Goal: Task Accomplishment & Management: Manage account settings

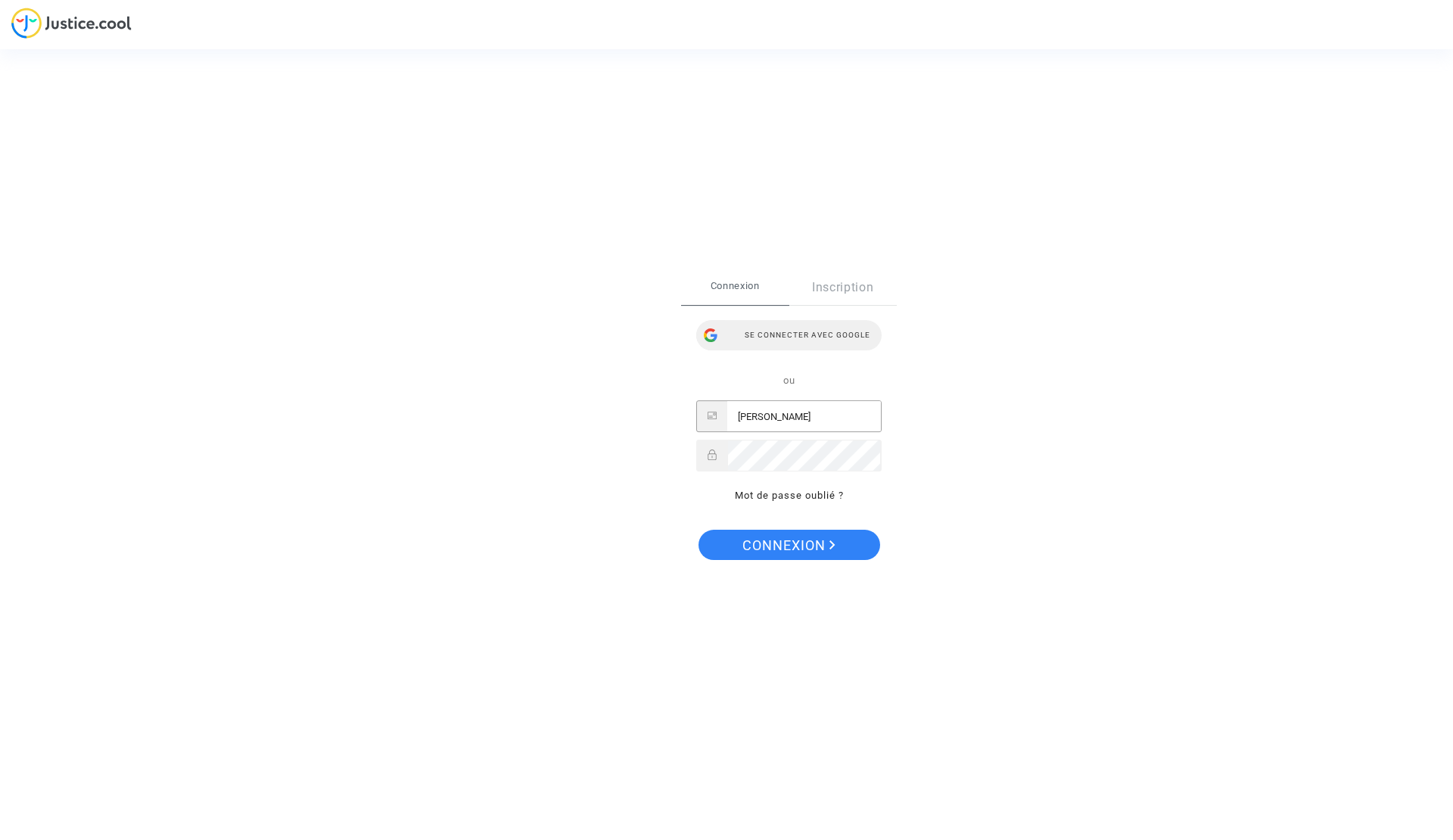
type input "marily"
click at [828, 332] on div "Se connecter avec Google" at bounding box center [789, 335] width 185 height 30
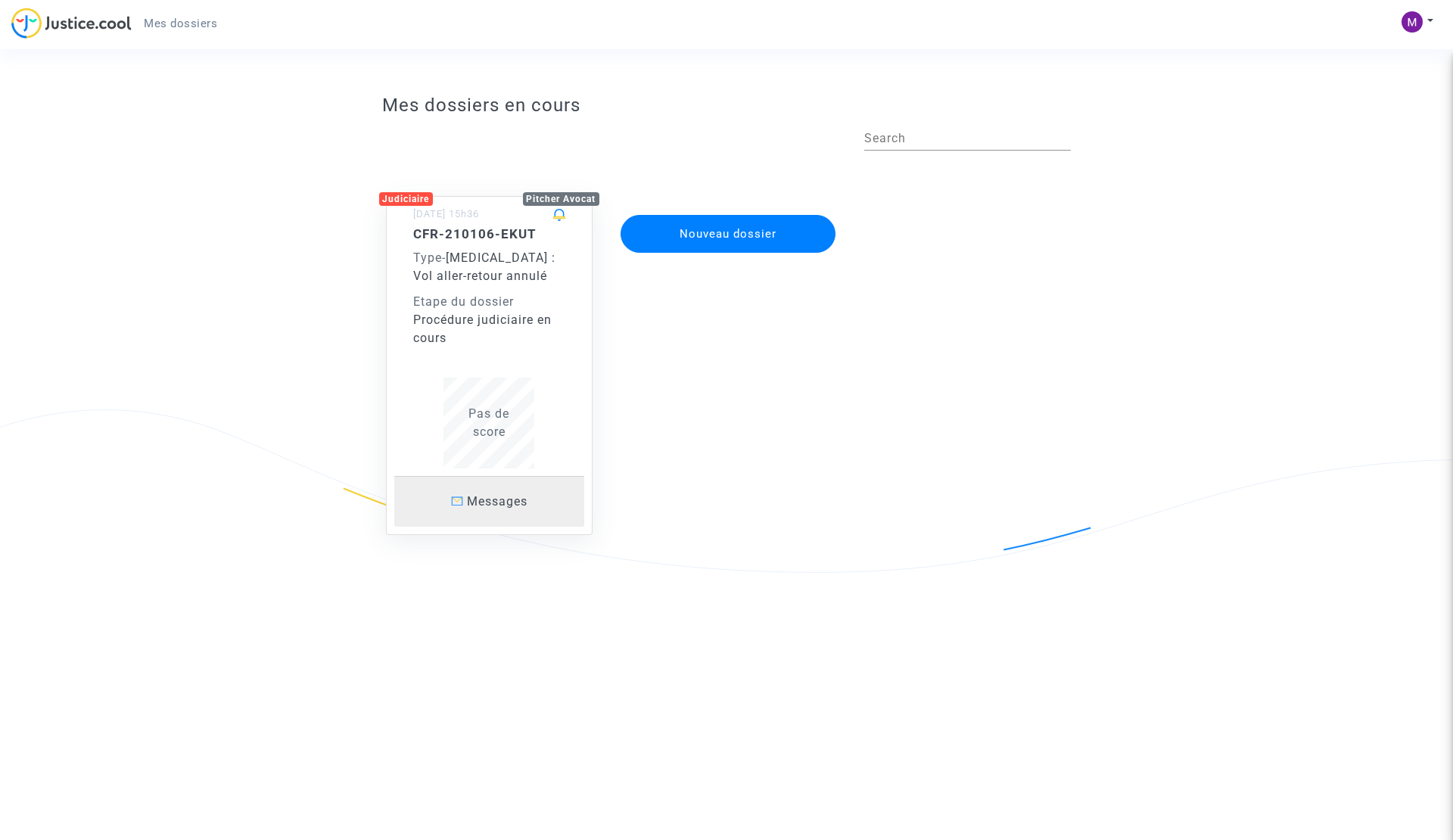
click at [491, 501] on span "Messages" at bounding box center [498, 501] width 60 height 15
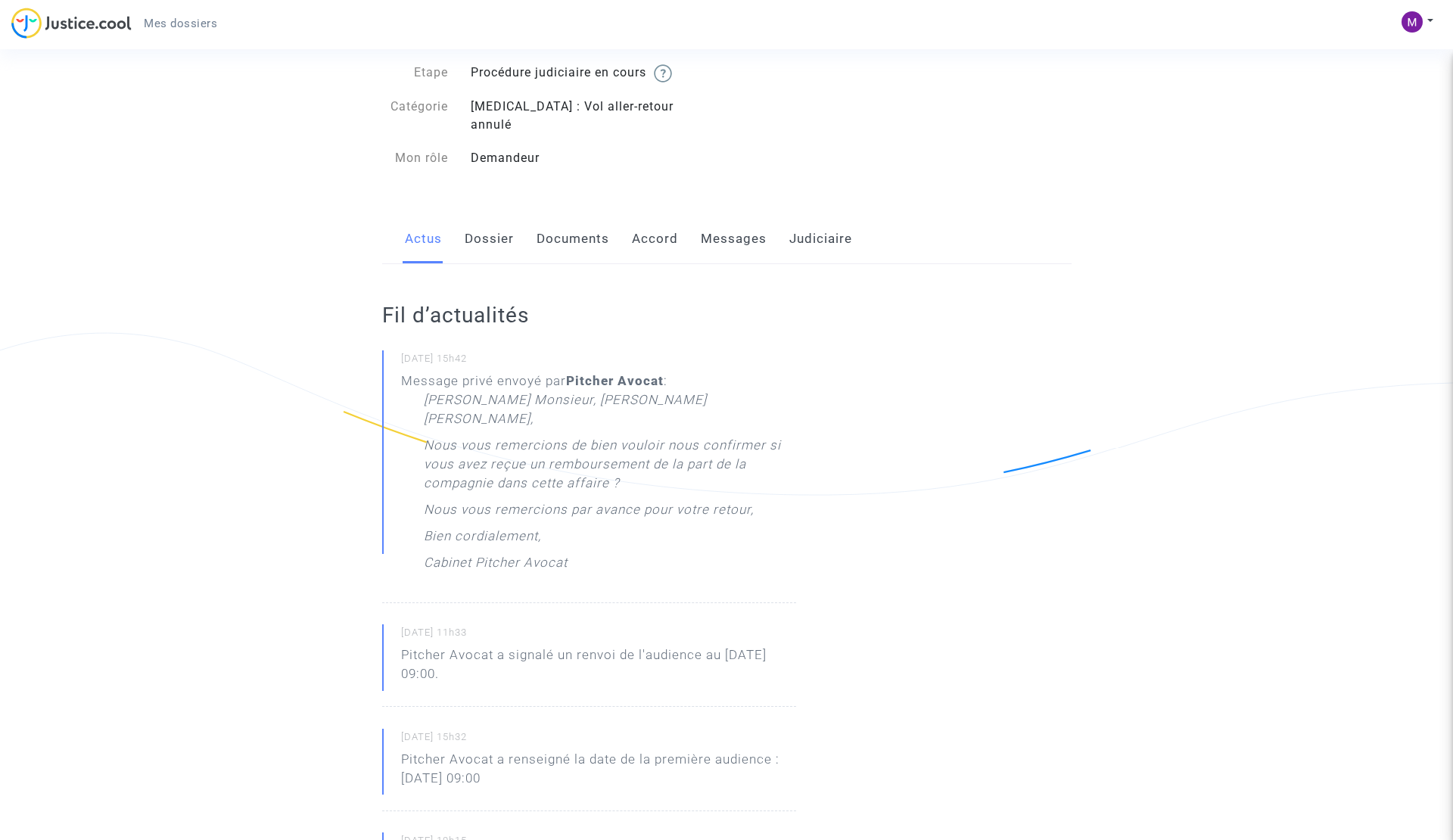
scroll to position [59, 0]
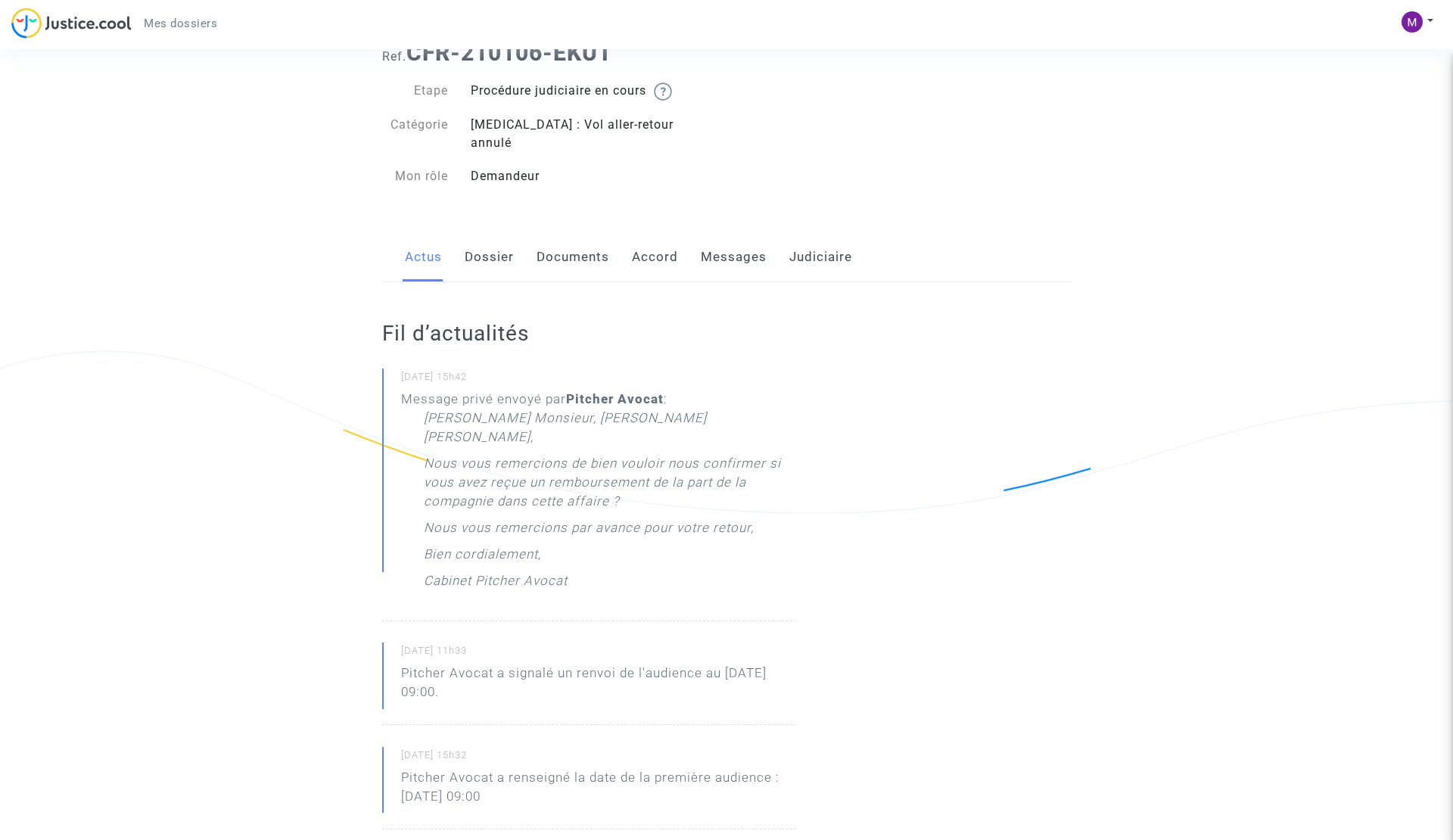
click at [542, 454] on p "Nous vous remercions de bien vouloir nous confirmer si vous avez reçue un rembo…" at bounding box center [610, 486] width 373 height 64
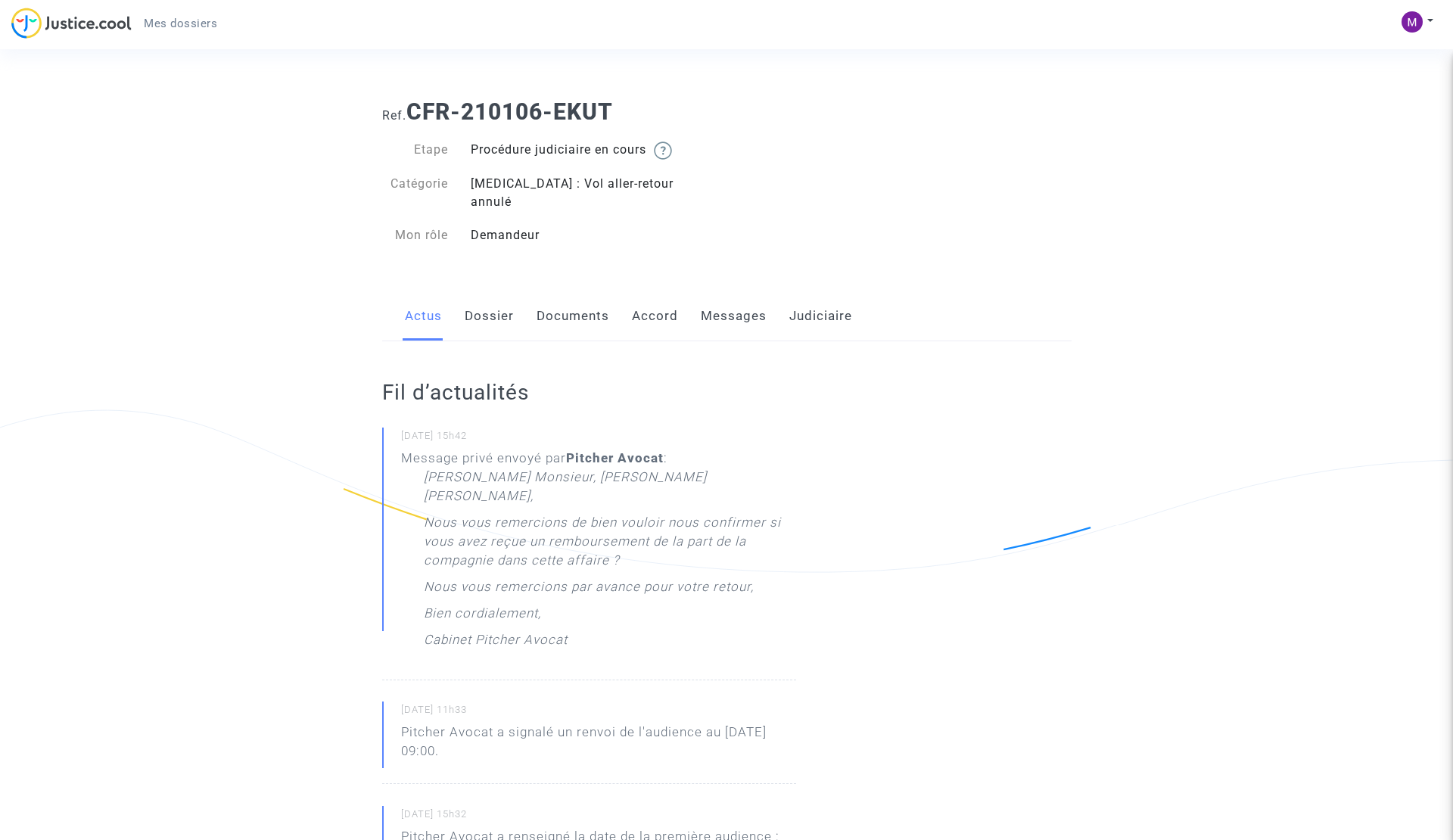
scroll to position [0, 0]
click at [708, 303] on link "Messages" at bounding box center [733, 316] width 66 height 50
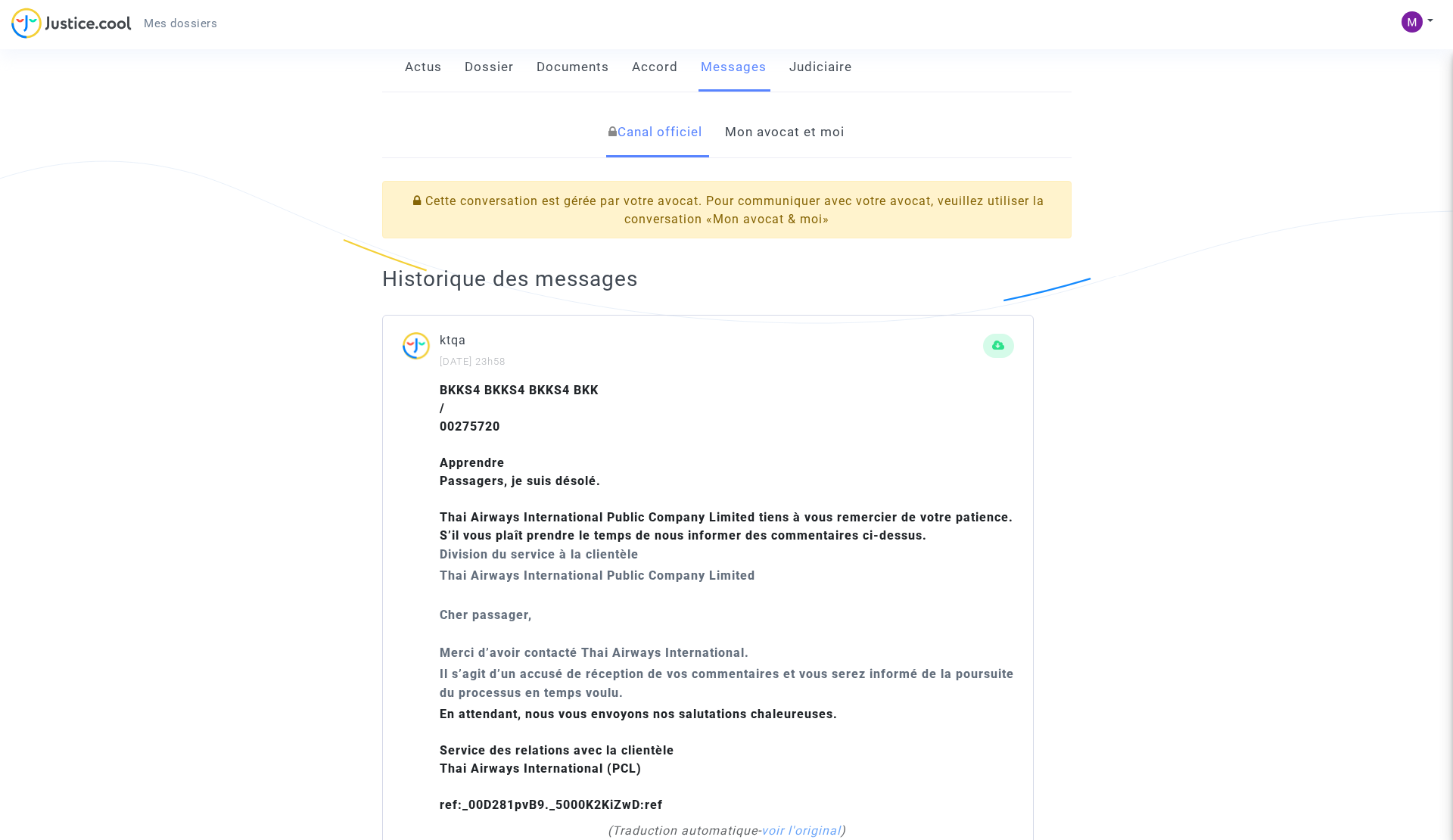
scroll to position [243, 0]
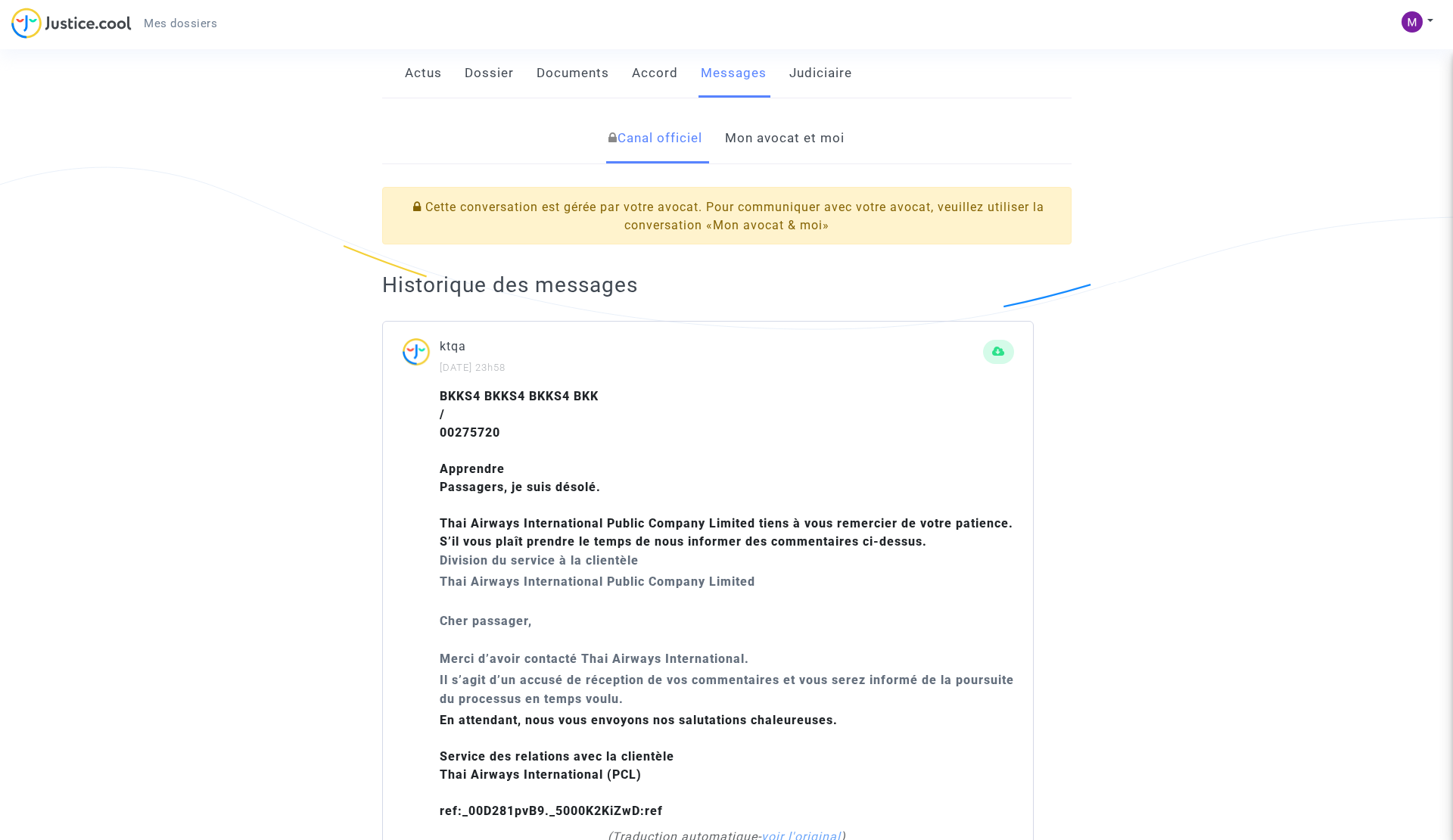
click at [747, 121] on link "Mon avocat et moi" at bounding box center [785, 138] width 119 height 50
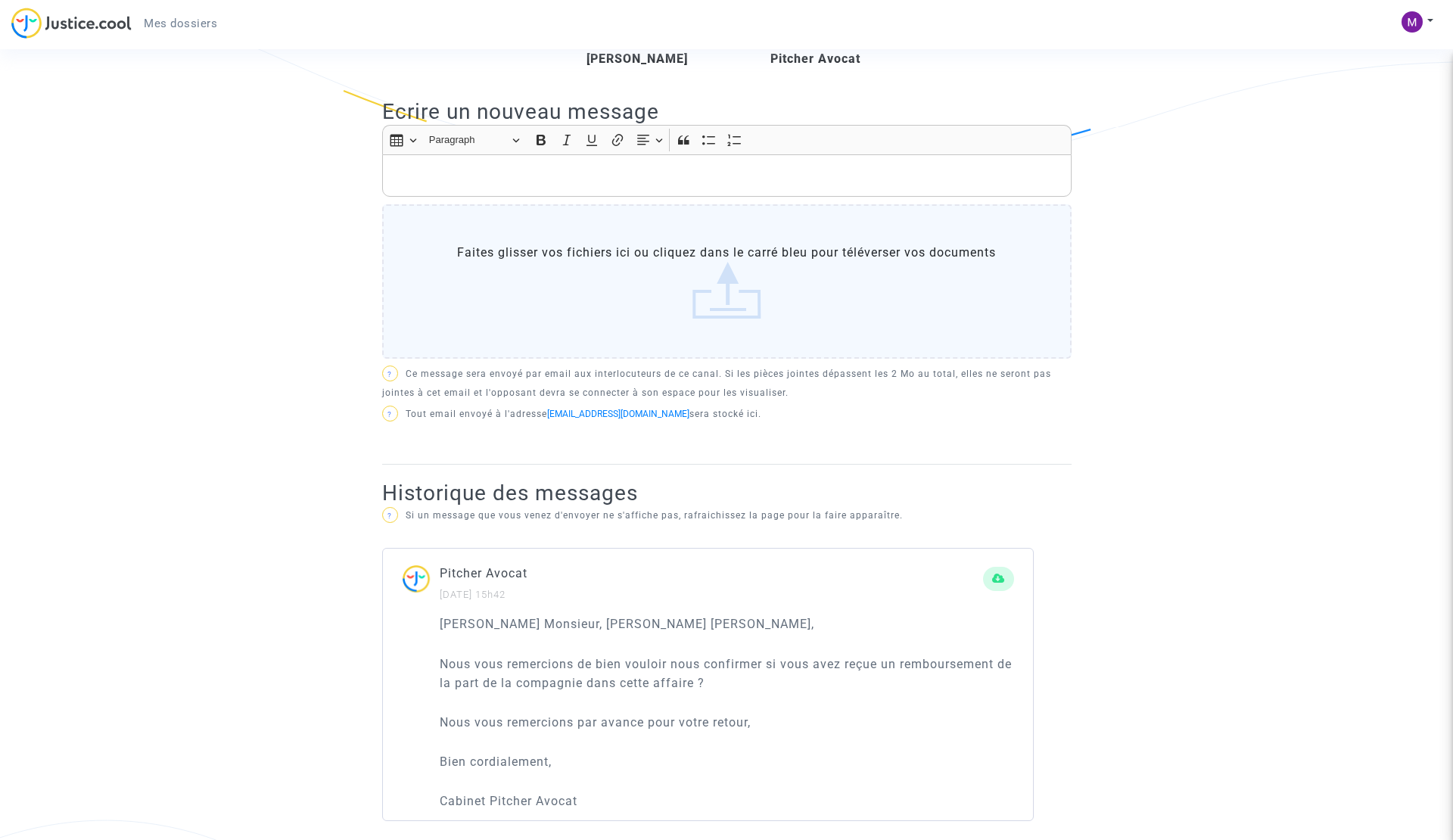
scroll to position [405, 0]
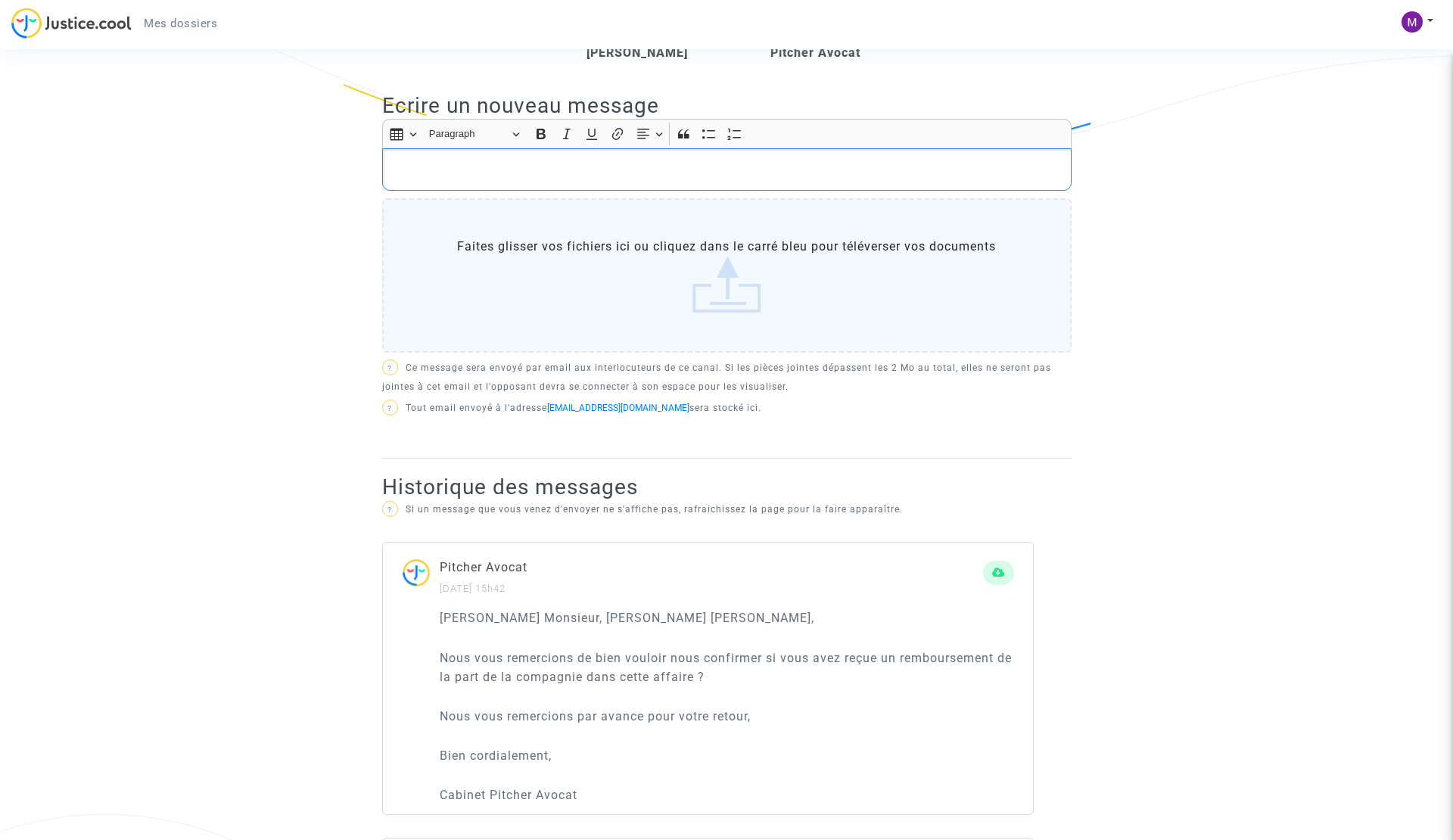
click at [606, 160] on p "Rich Text Editor, main" at bounding box center [726, 170] width 673 height 19
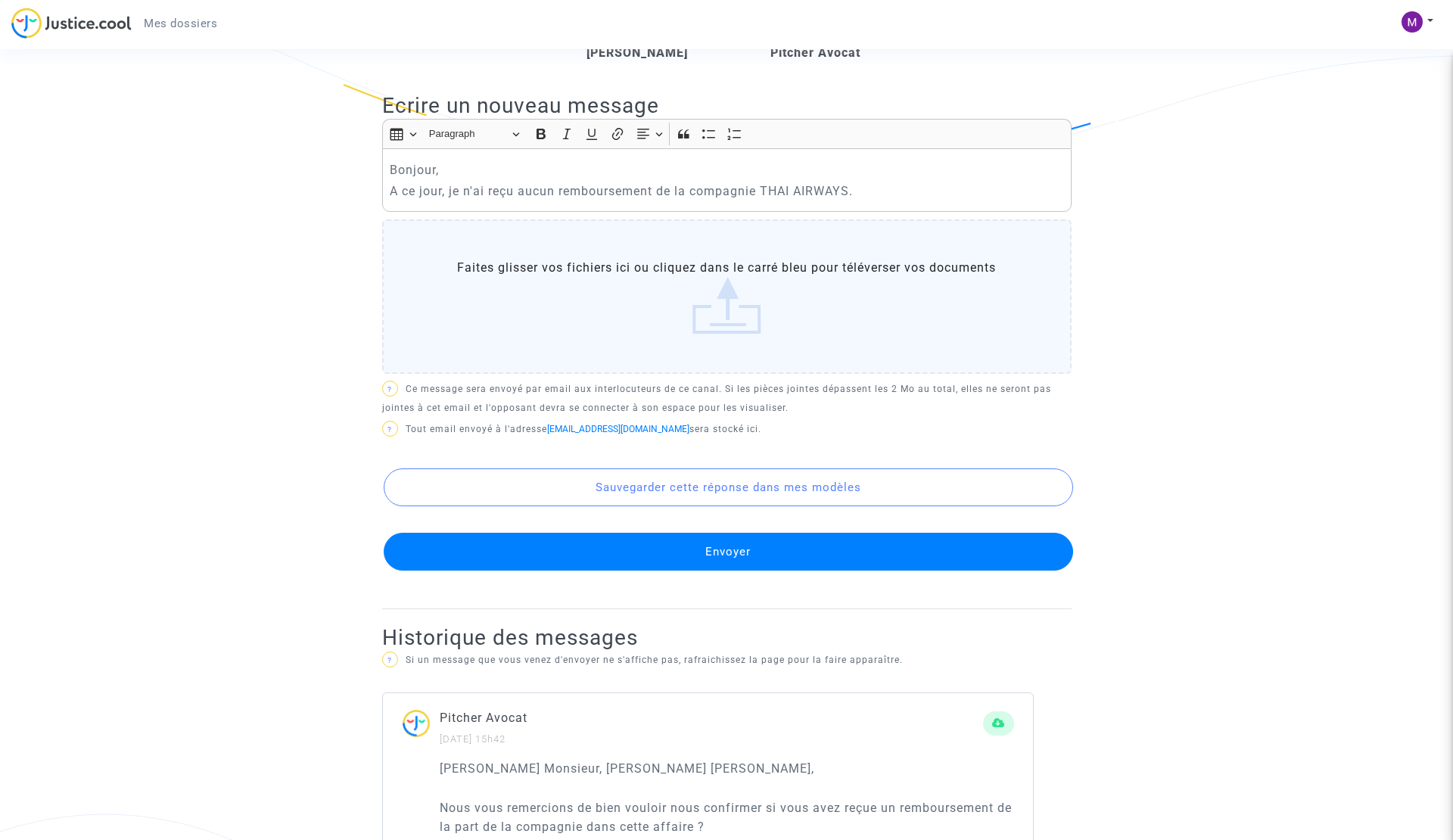
click at [1269, 684] on ng-component "Ref. CFR-210106-EKUT Etape Procédure judiciaire en cours Catégorie [MEDICAL_DAT…" at bounding box center [726, 763] width 1090 height 2159
click at [869, 181] on p "A ce jour, je n'ai reçu aucun remboursement de la compagnie THAI AIRWAYS." at bounding box center [726, 191] width 673 height 19
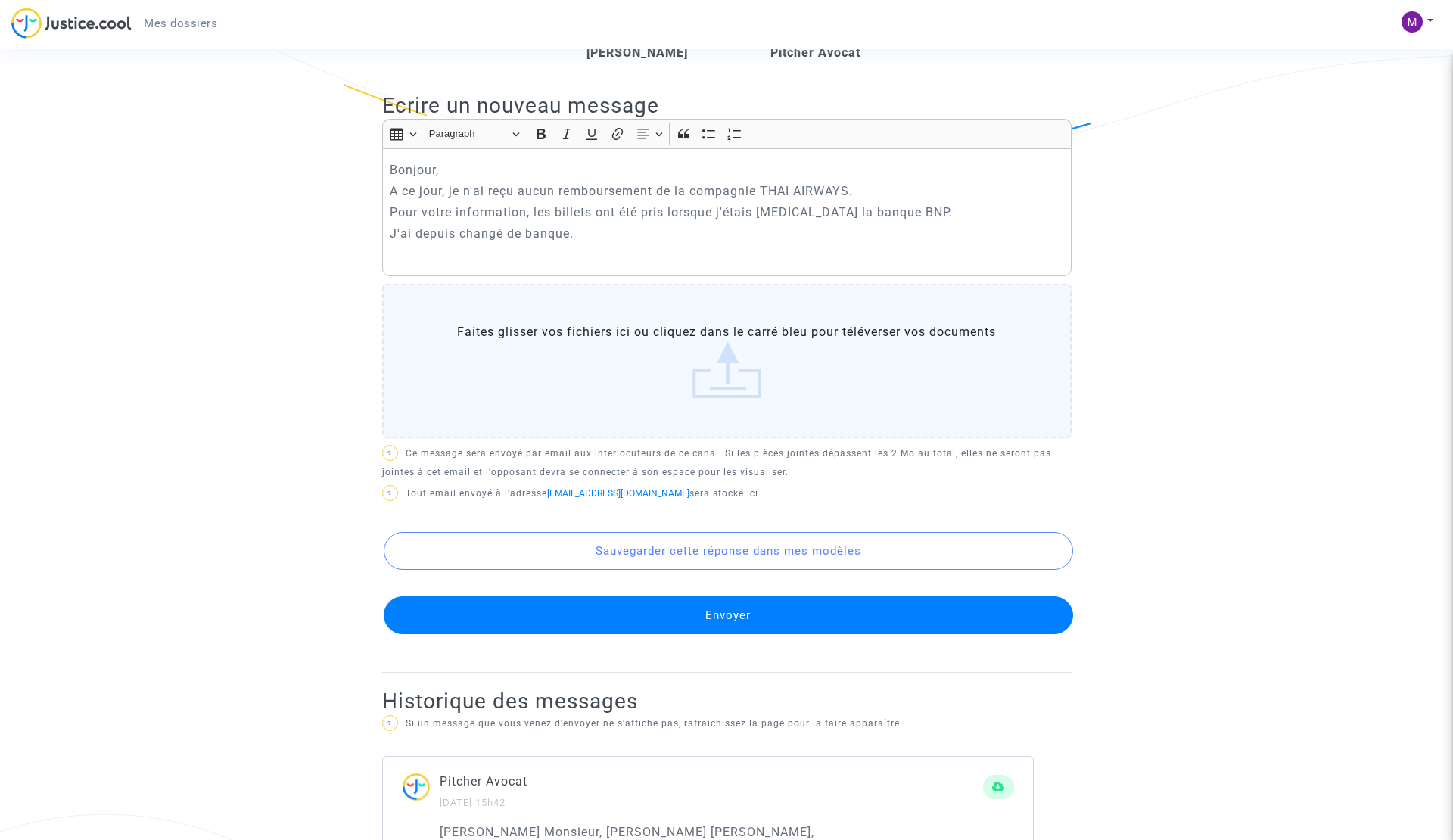
click at [755, 351] on label "Faites glisser vos fichiers ici ou cliquez dans le carré bleu pour téléverser v…" at bounding box center [727, 360] width 690 height 154
click at [0, 0] on input "Faites glisser vos fichiers ici ou cliquez dans le carré bleu pour téléverser v…" at bounding box center [0, 0] width 0 height 0
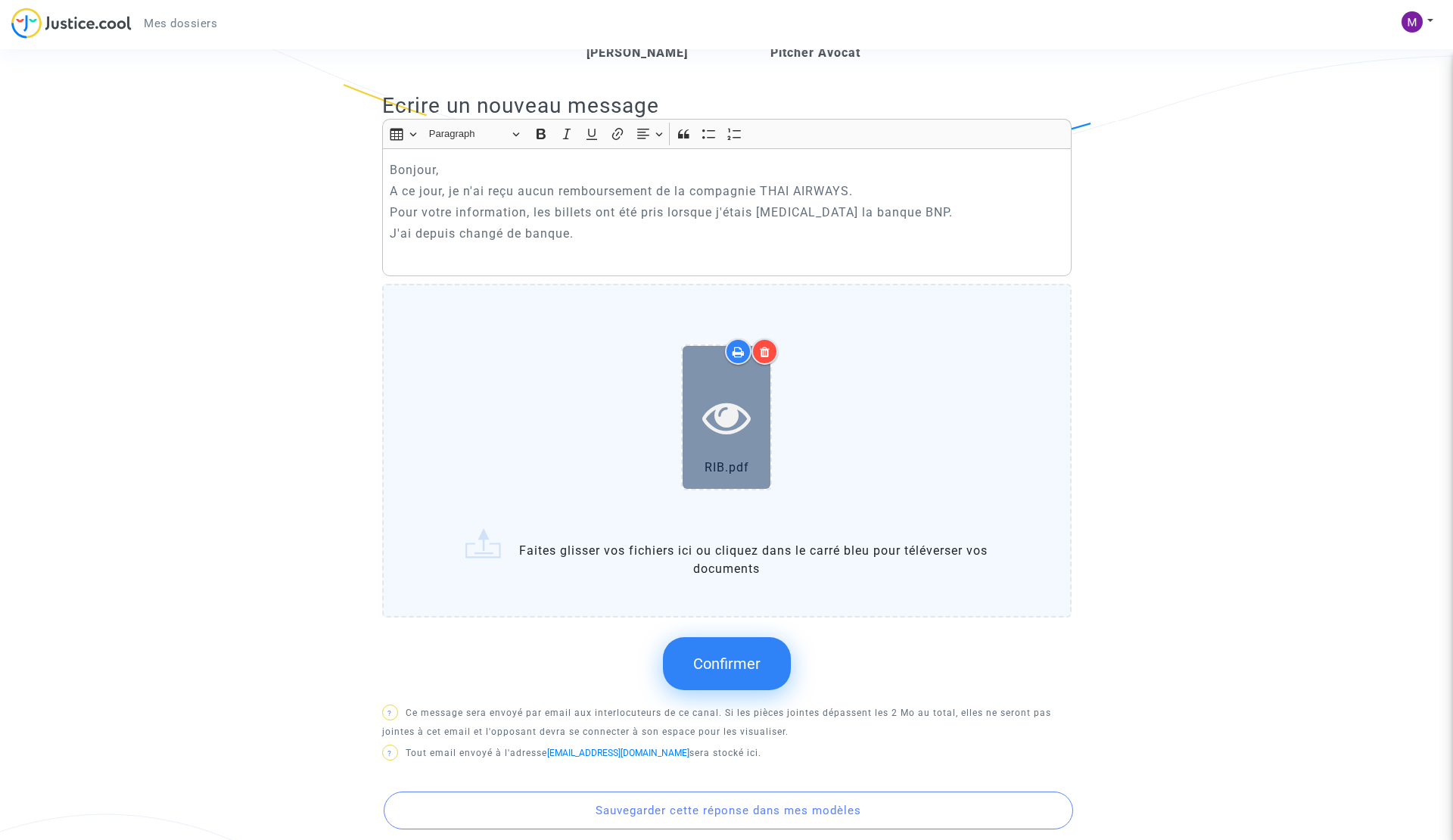
click at [730, 400] on icon at bounding box center [726, 417] width 49 height 49
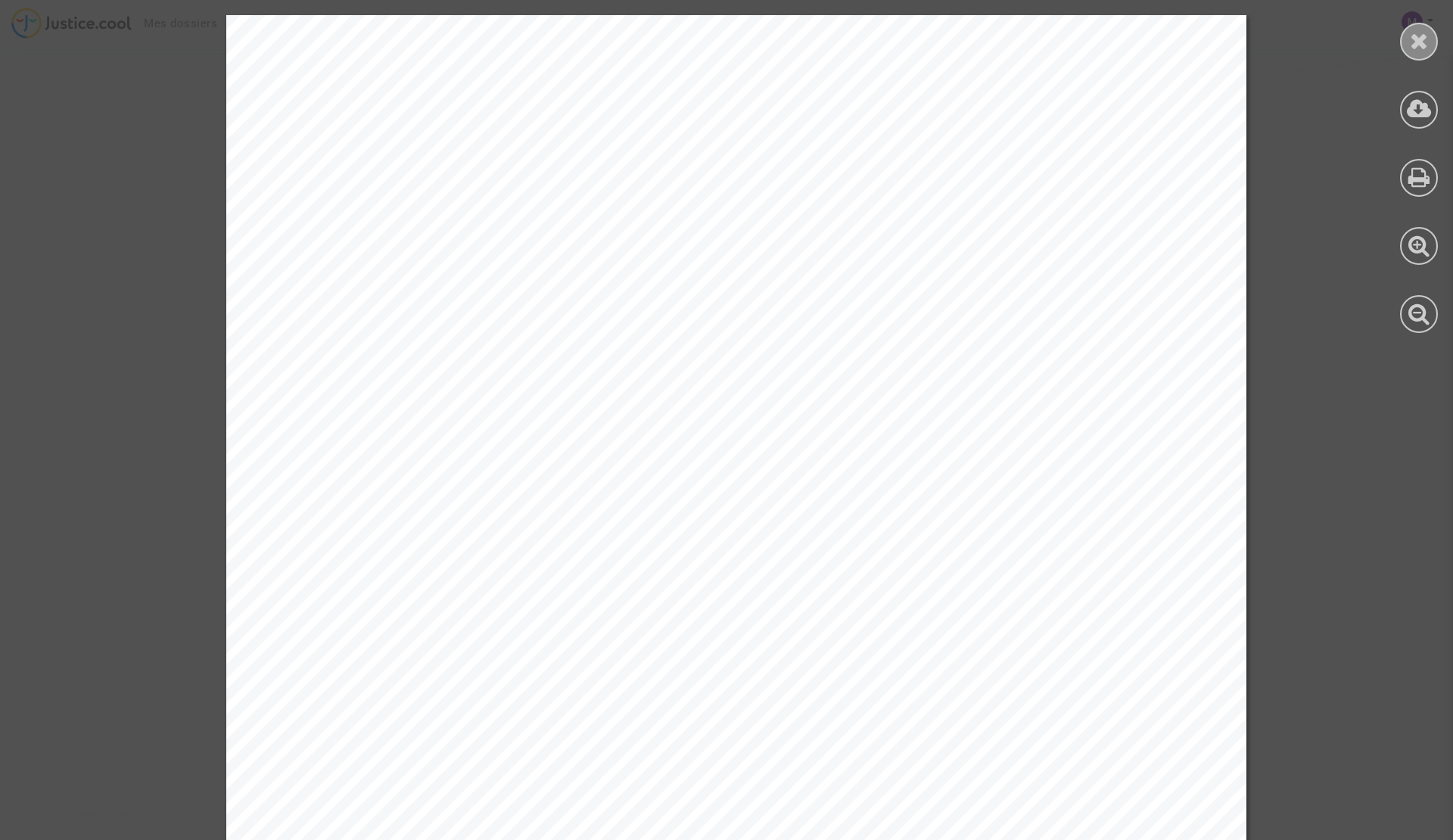
click at [1411, 43] on icon at bounding box center [1419, 40] width 19 height 22
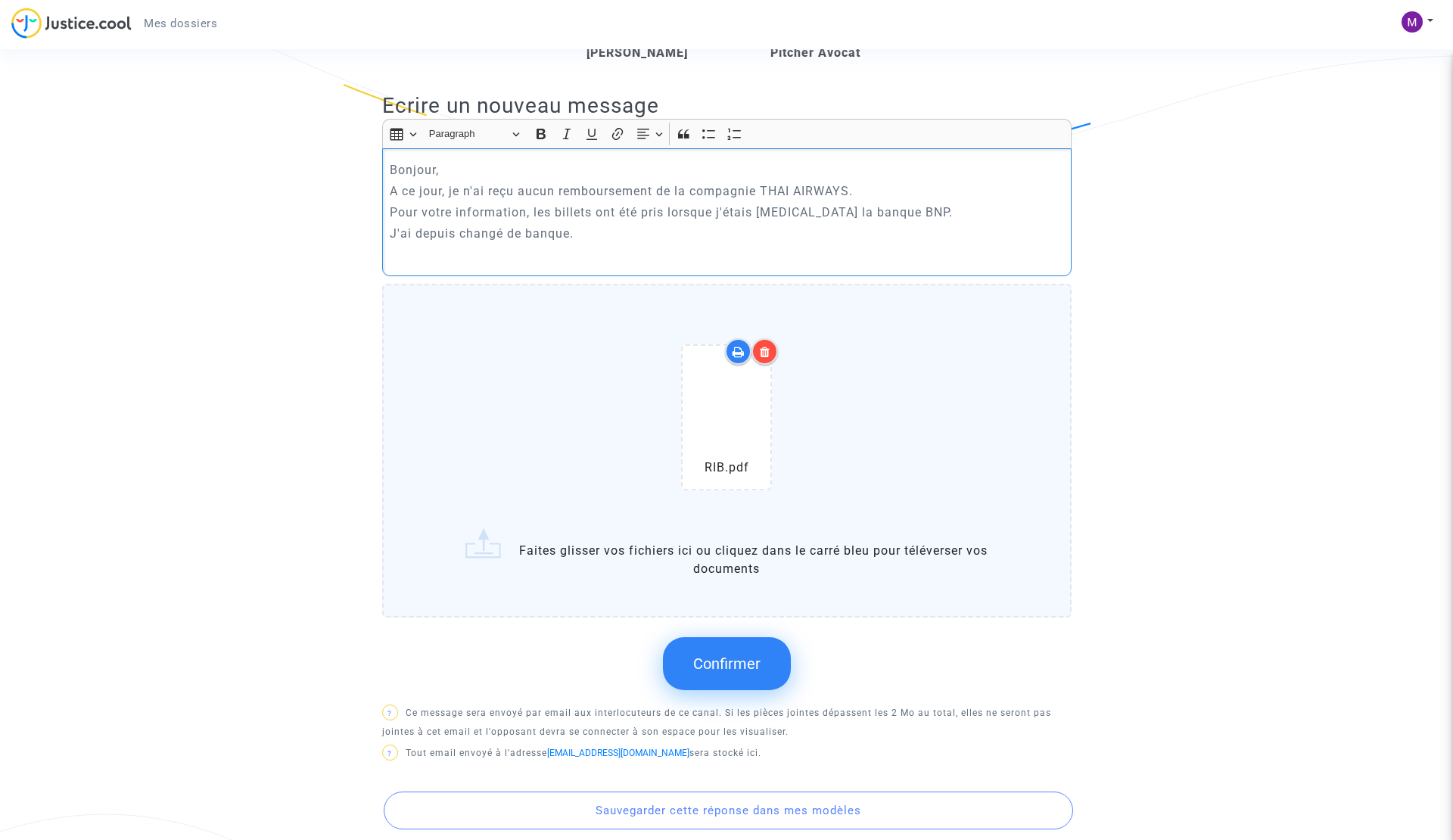
click at [632, 224] on p "J'ai depuis changé de banque." at bounding box center [726, 233] width 673 height 19
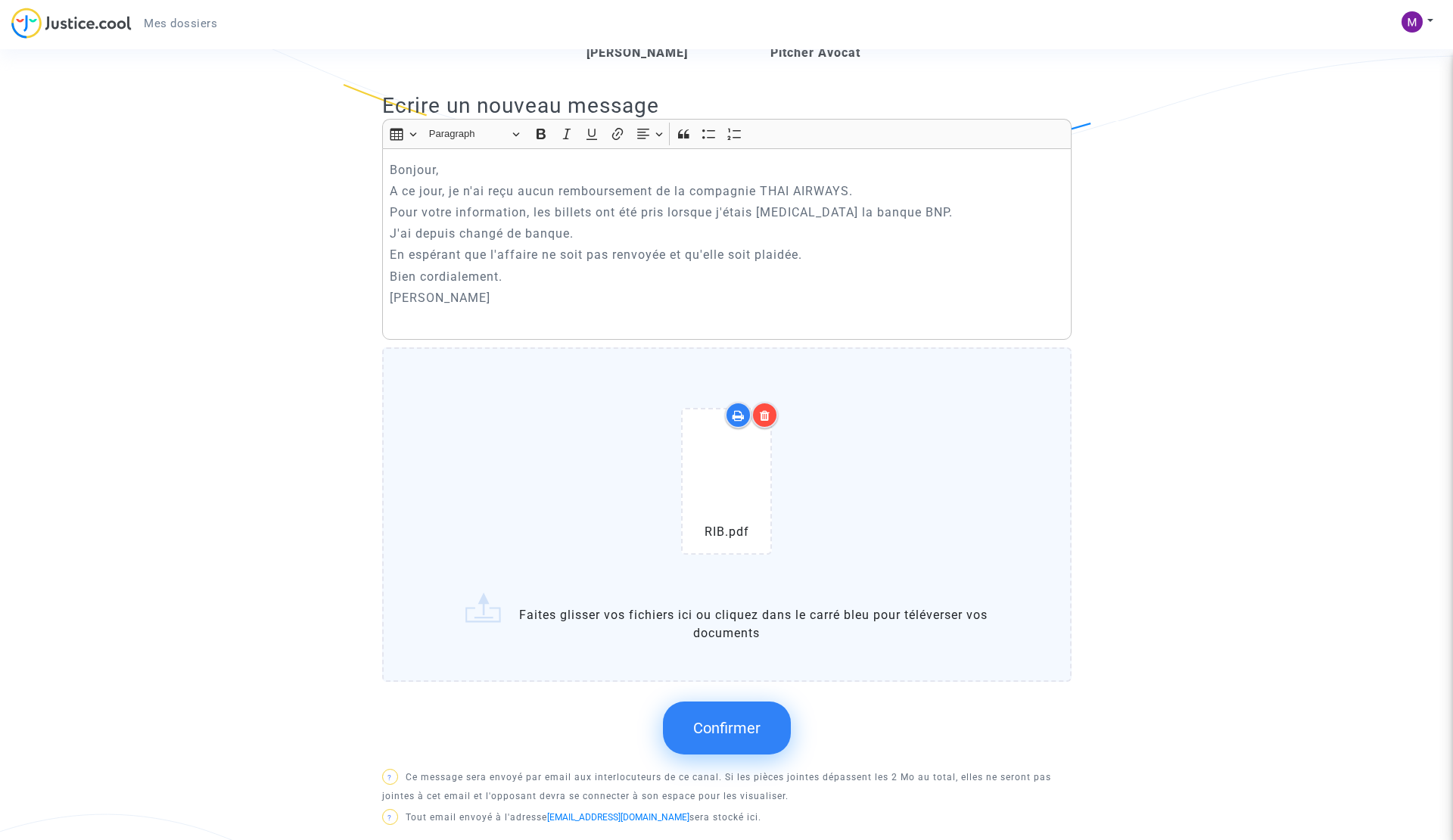
click at [735, 701] on button "Confirmer" at bounding box center [727, 728] width 128 height 53
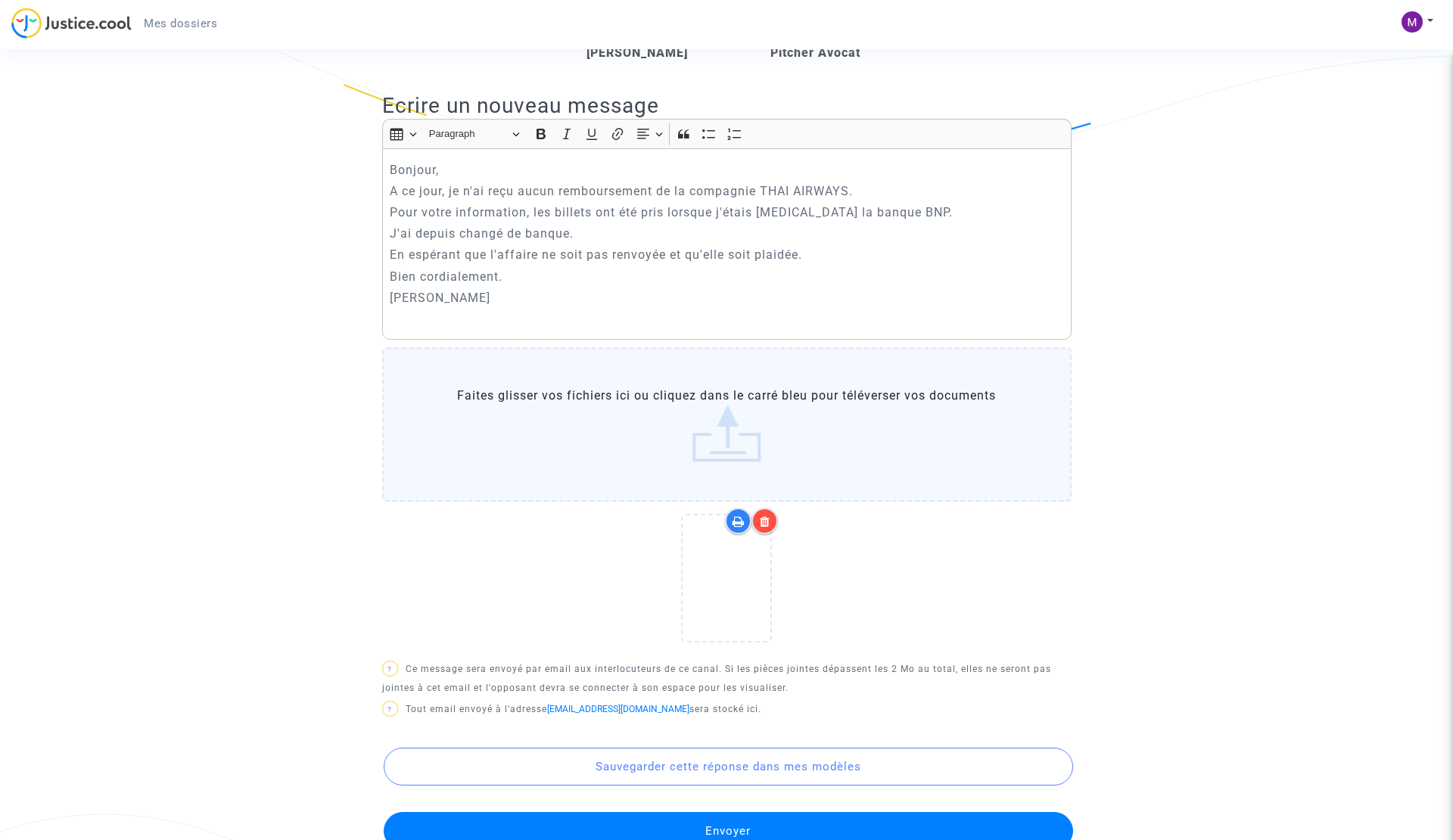
click at [714, 812] on button "Envoyer" at bounding box center [728, 831] width 690 height 38
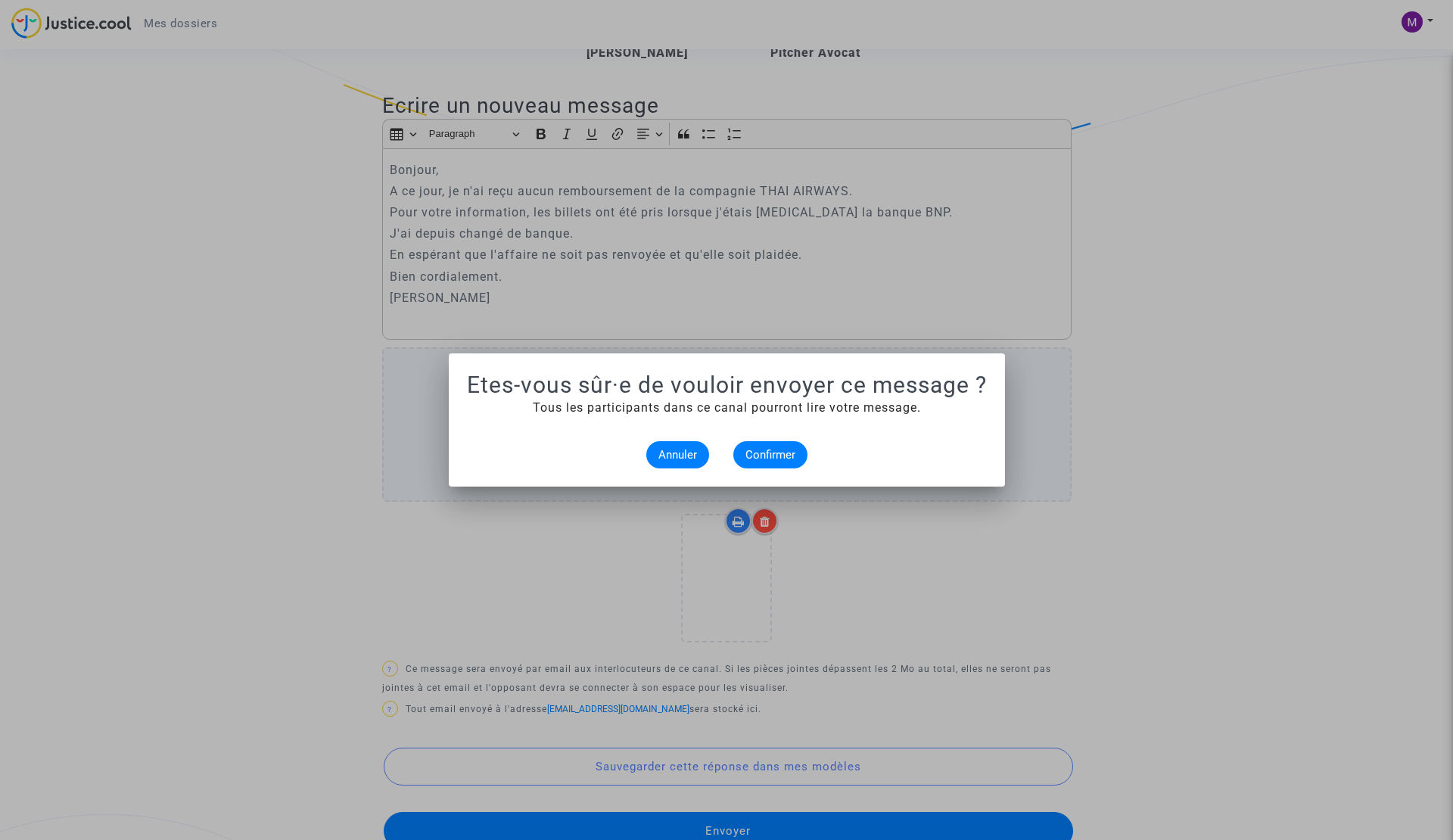
scroll to position [0, 0]
click at [769, 455] on span "Confirmer" at bounding box center [770, 455] width 50 height 14
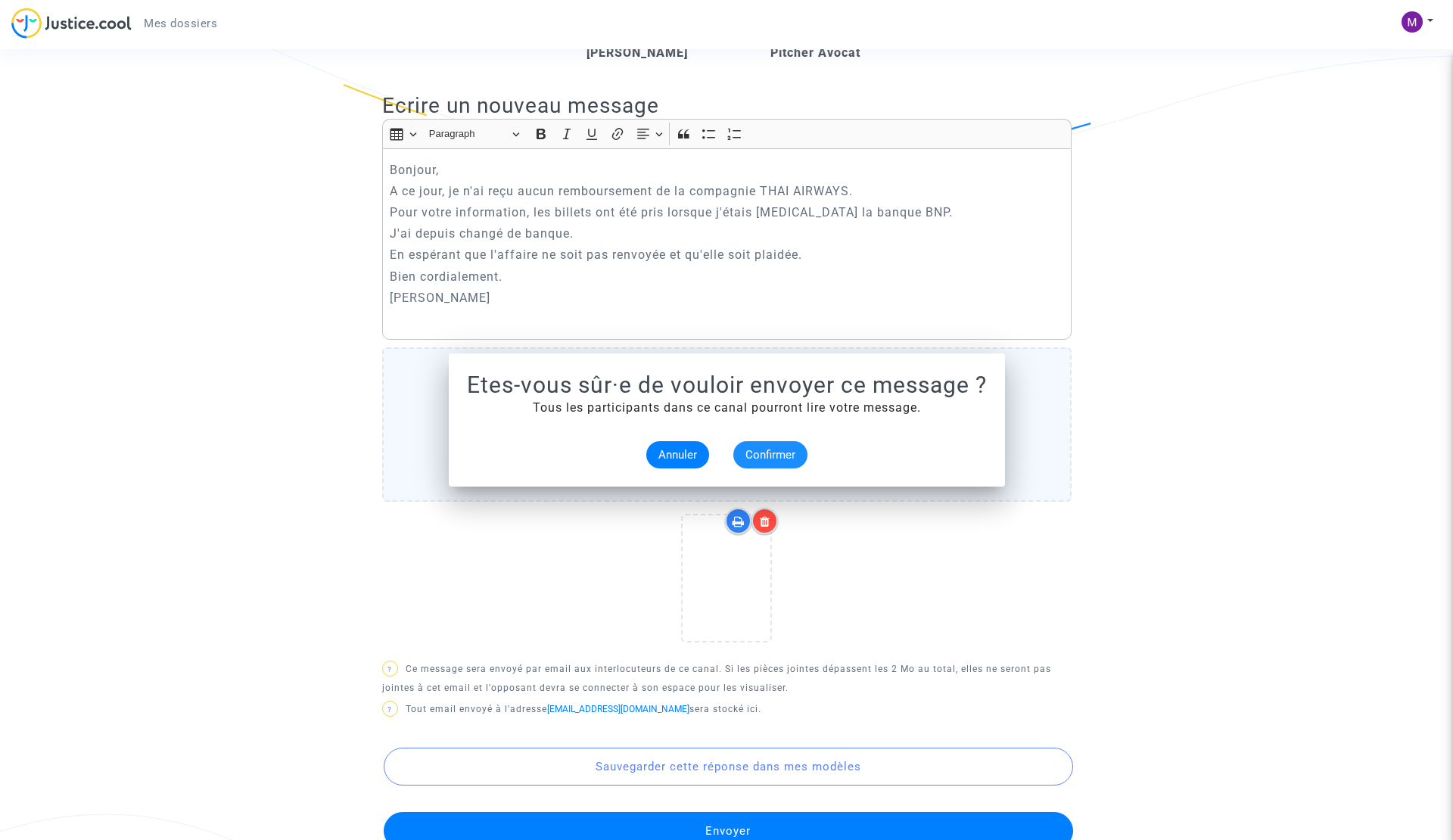
scroll to position [405, 0]
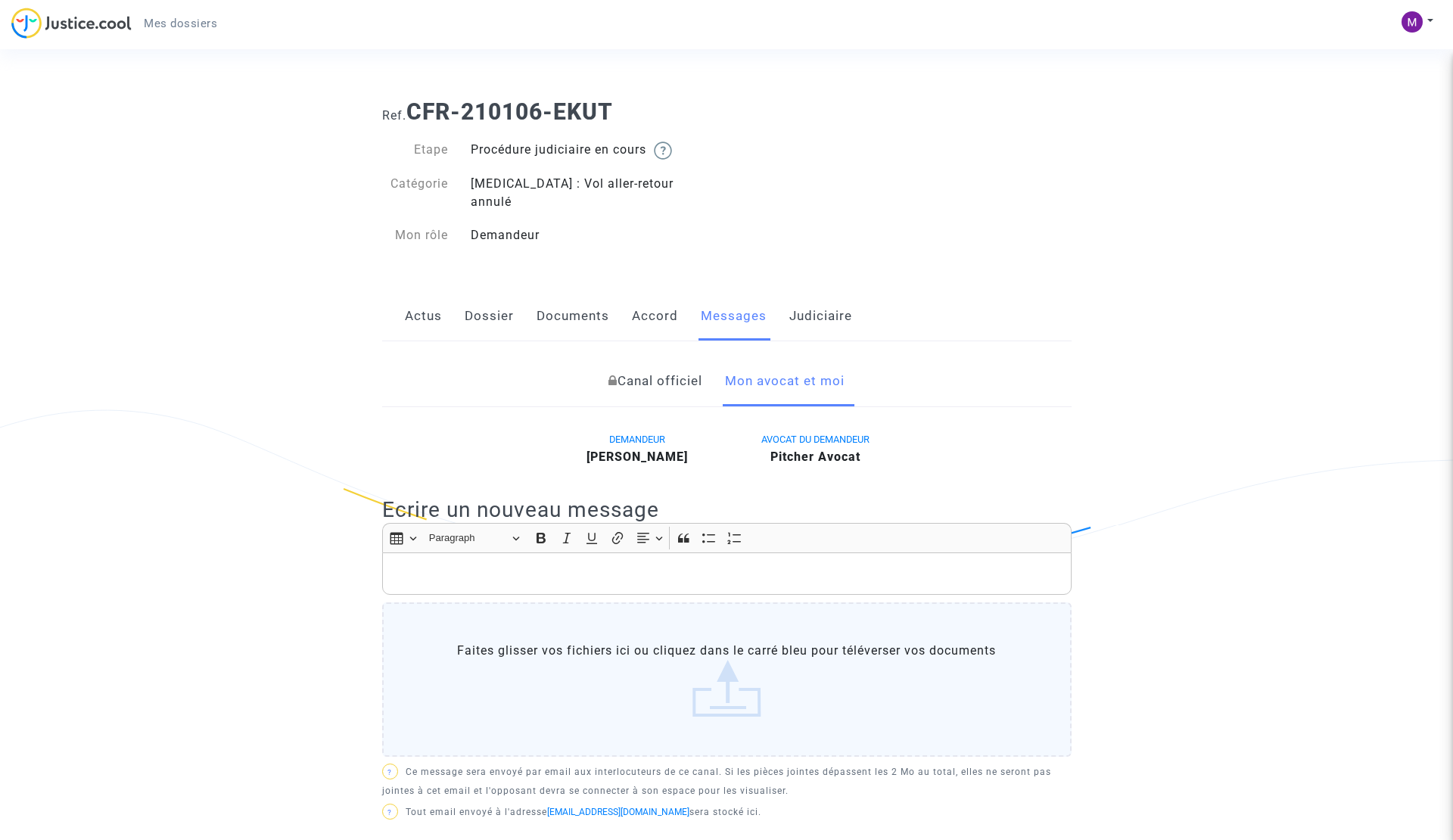
scroll to position [0, 0]
click at [823, 307] on link "Judiciaire" at bounding box center [821, 316] width 63 height 50
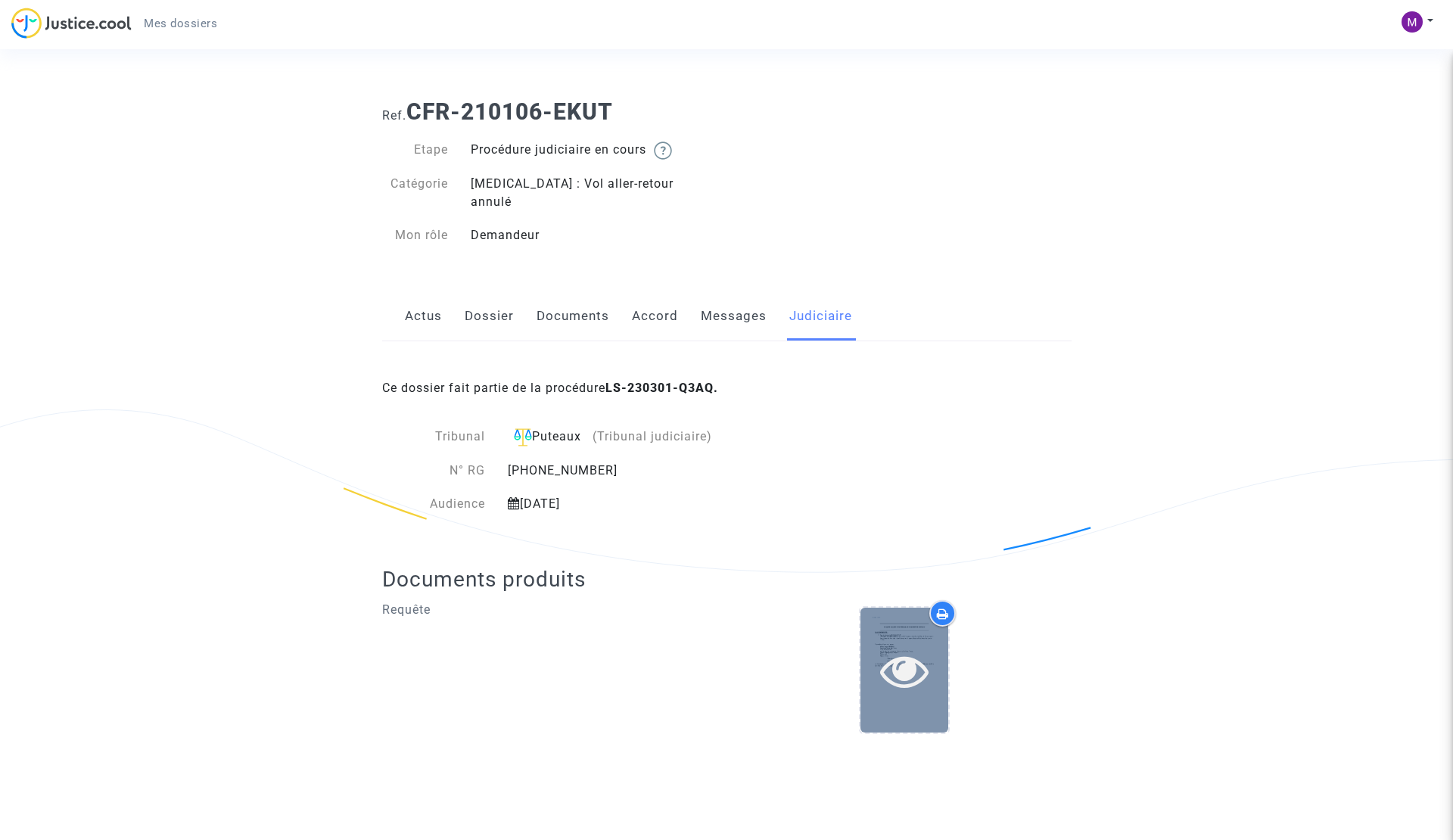
click at [907, 659] on icon at bounding box center [904, 670] width 49 height 49
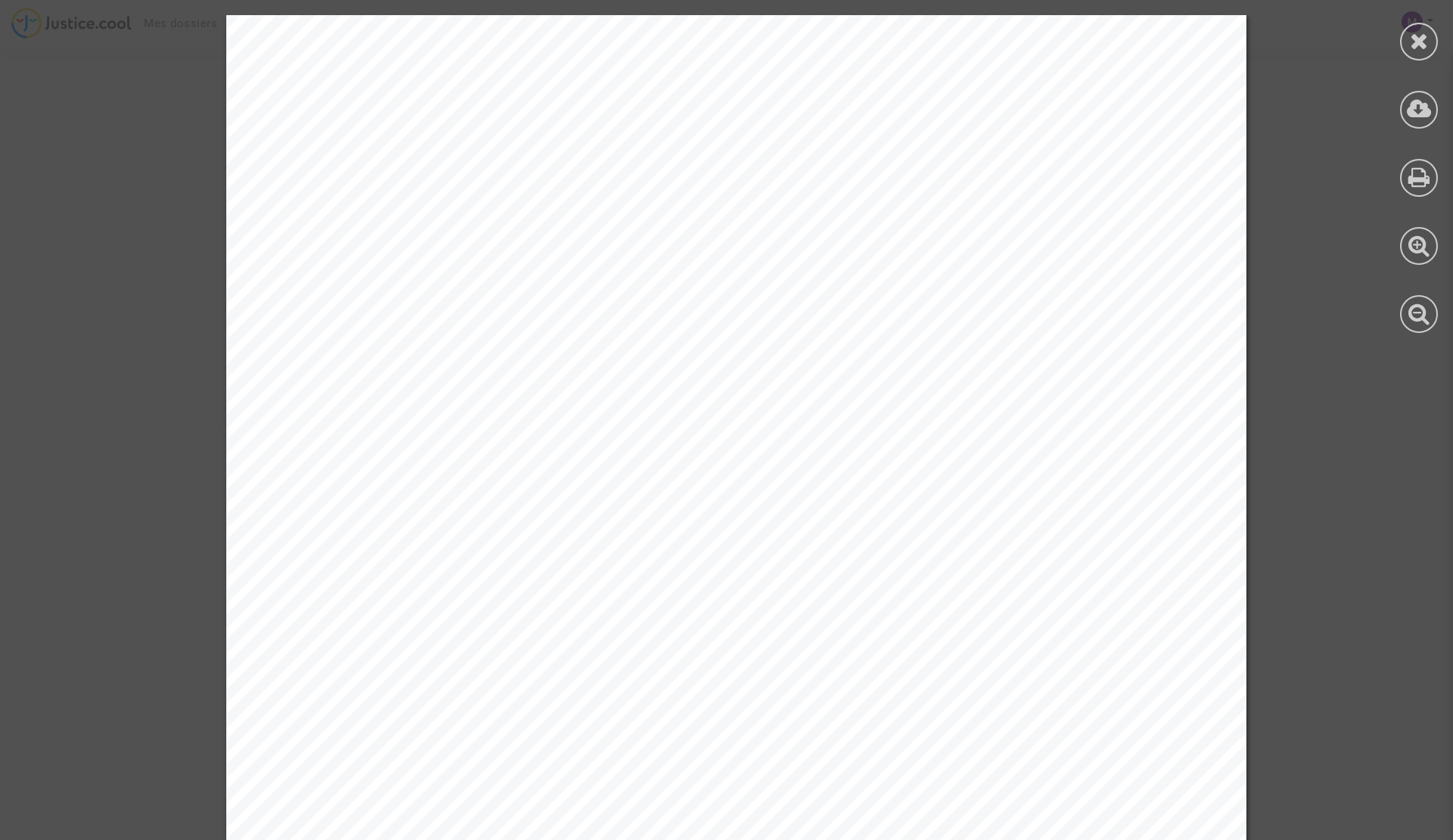
click at [1027, 448] on div "REQUETE AU GREFFE DU TRIBUNAL DE PROXIMITÉ DE [GEOGRAPHIC_DATA] À LA DEMANDE DE…" at bounding box center [736, 737] width 1021 height 1444
click at [1214, 442] on div "Annexes 2/42 Pièce 1.2" at bounding box center [736, 501] width 1021 height 1444
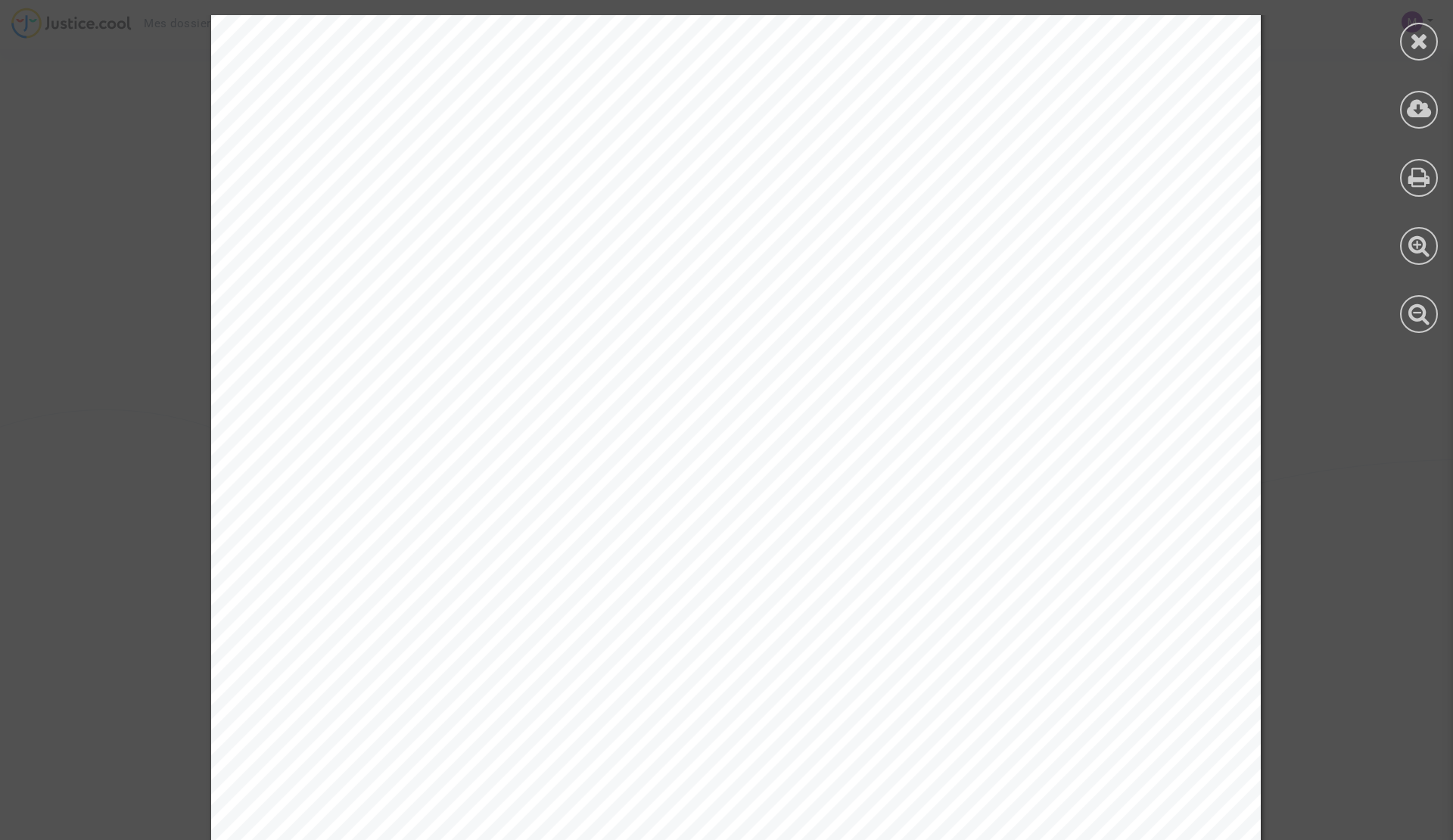
scroll to position [24734, 0]
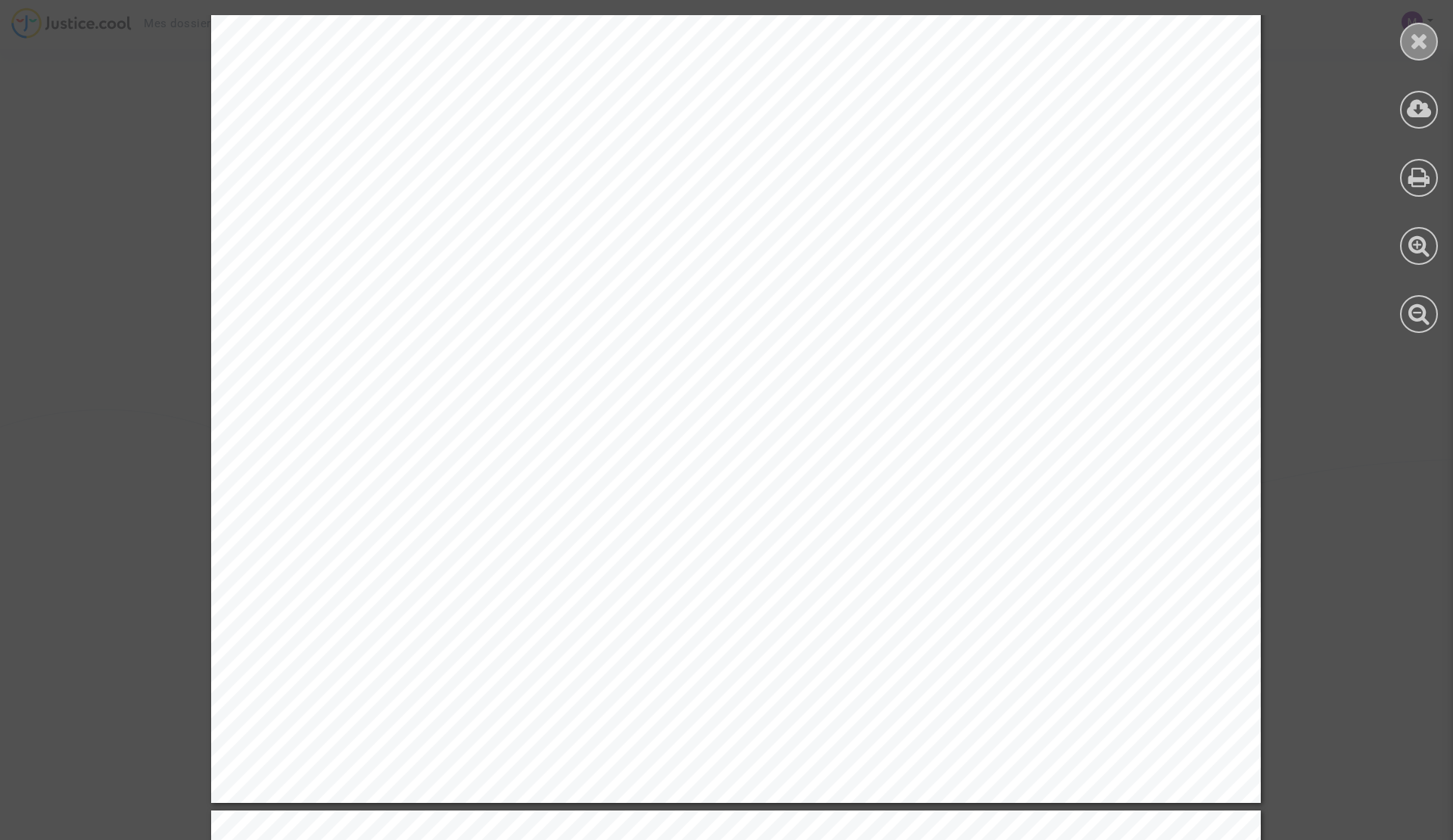
click at [1420, 43] on icon at bounding box center [1419, 40] width 19 height 22
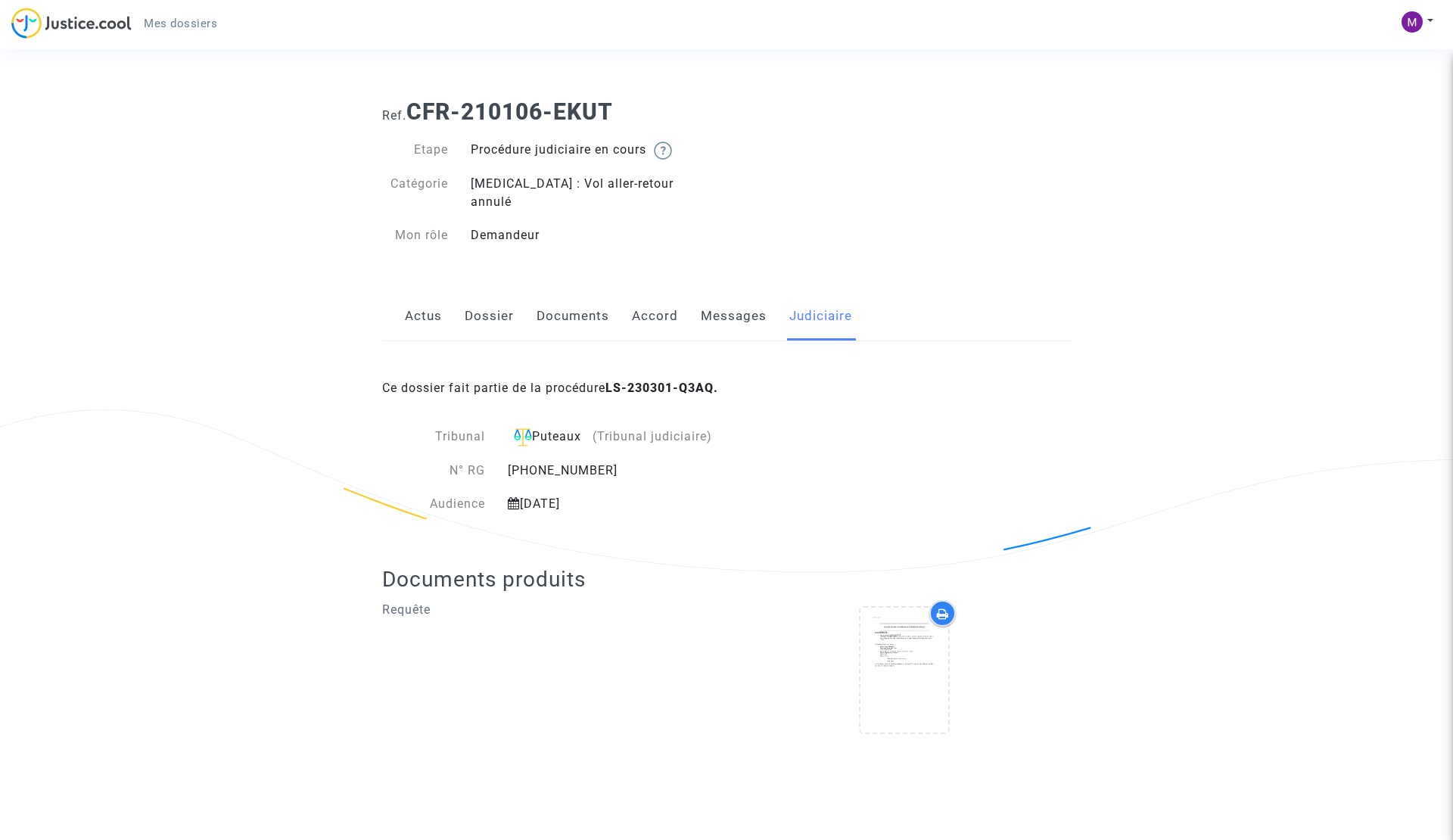
click at [658, 297] on link "Accord" at bounding box center [655, 316] width 46 height 50
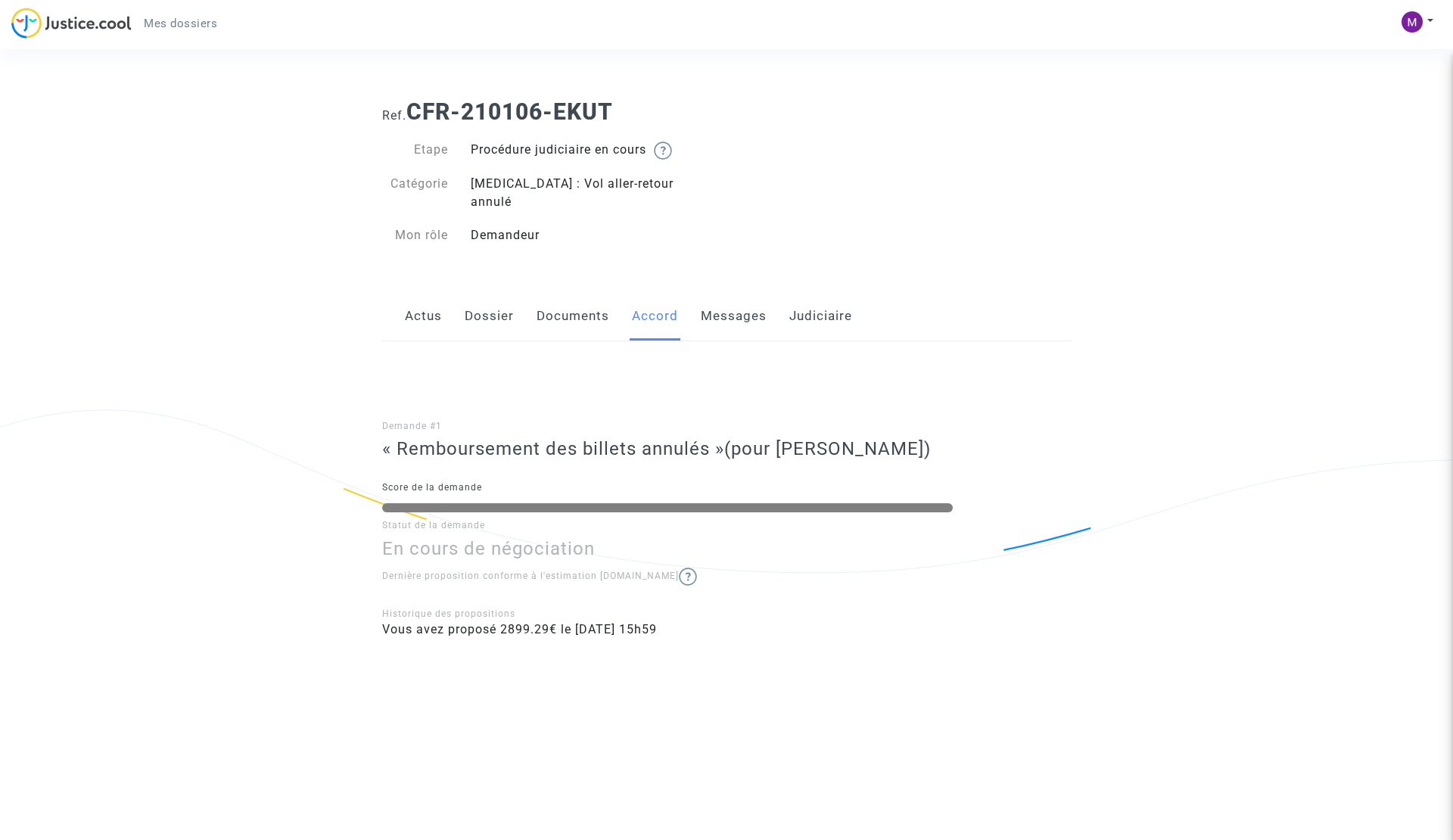
click at [596, 297] on link "Documents" at bounding box center [573, 316] width 73 height 50
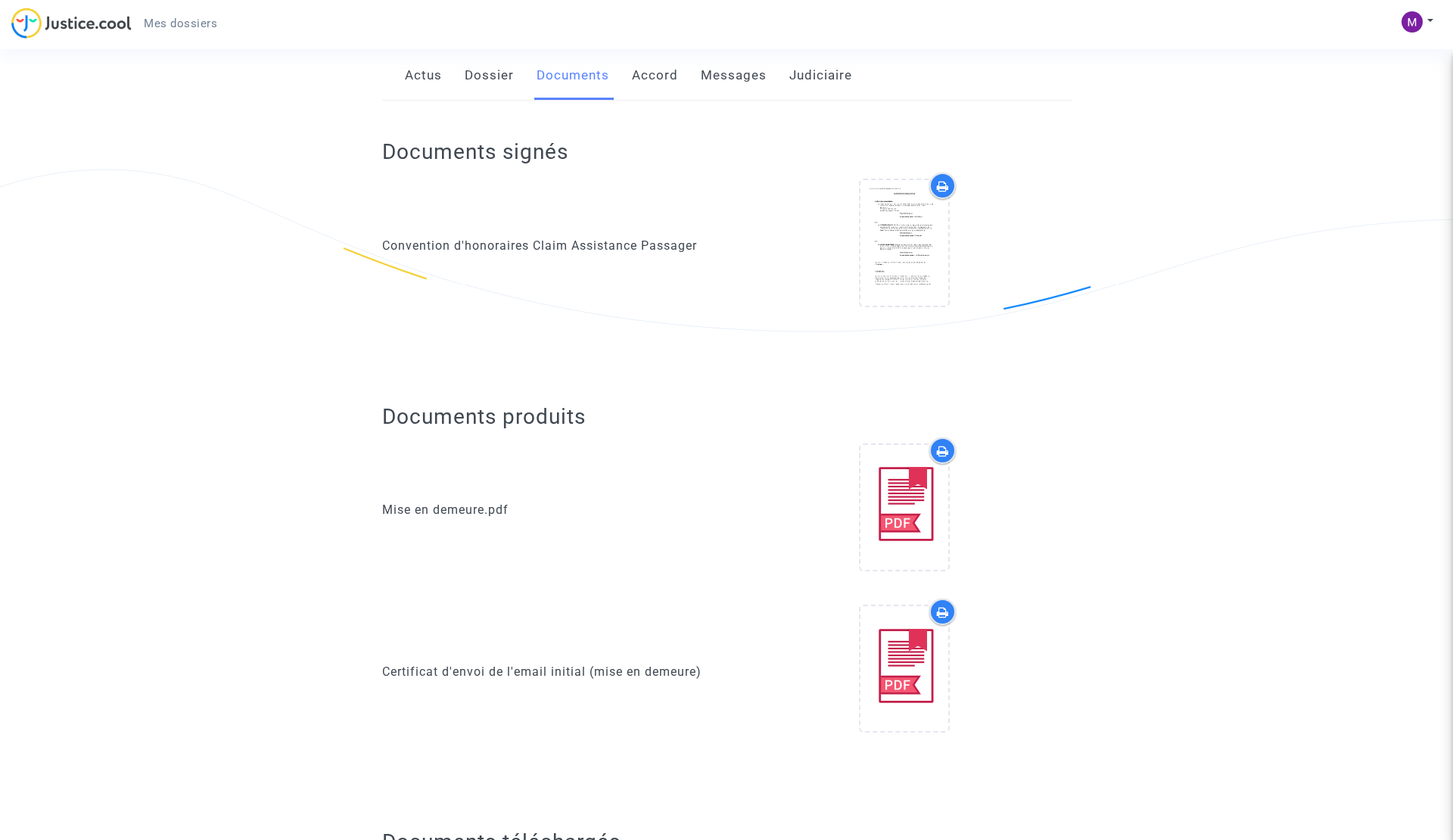
scroll to position [229, 0]
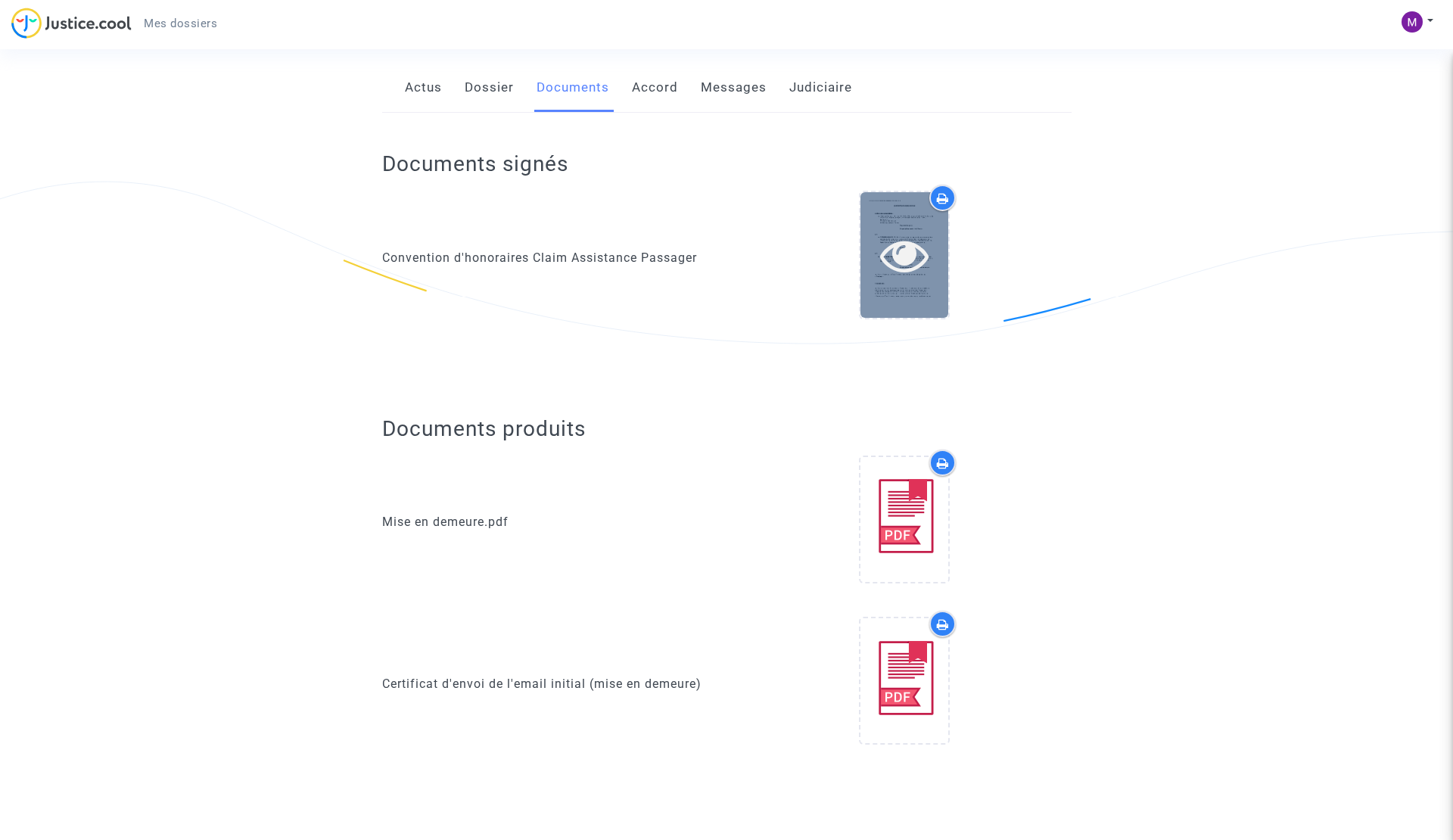
click at [924, 231] on icon at bounding box center [904, 255] width 49 height 49
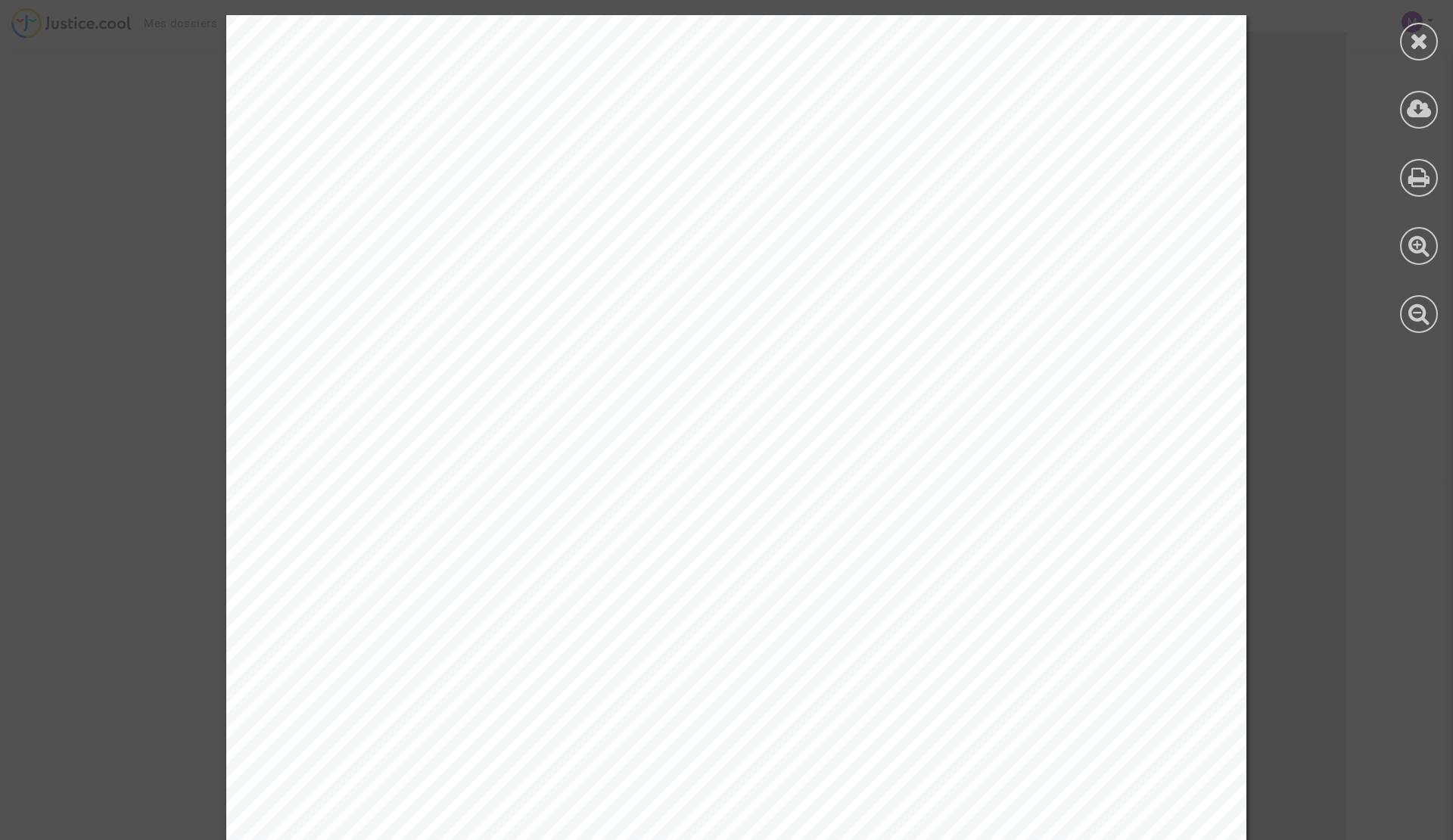
scroll to position [792, 0]
click at [505, 371] on span "De première part," at bounding box center [422, 376] width 168 height 17
click at [1412, 38] on icon at bounding box center [1419, 40] width 19 height 22
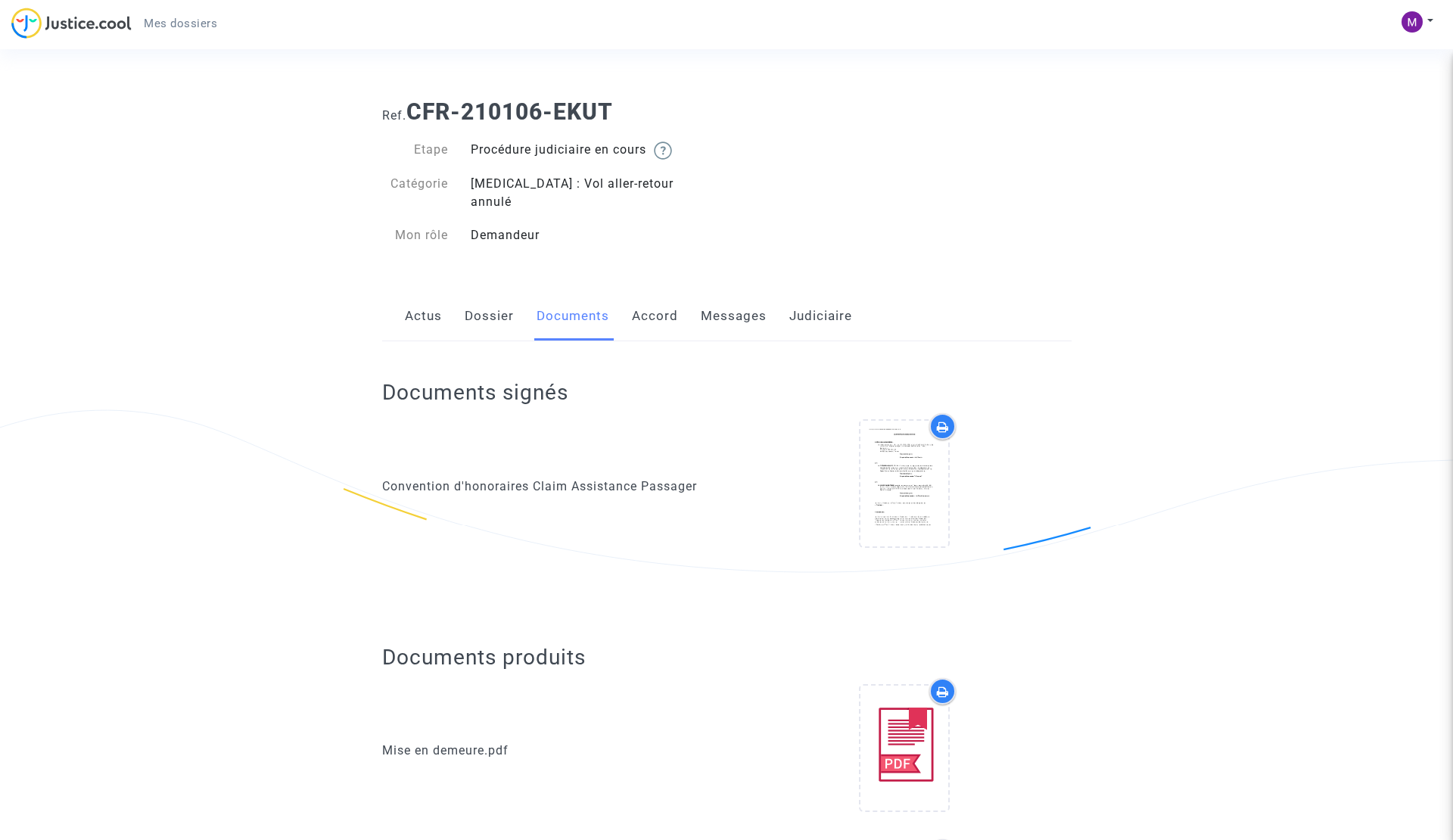
scroll to position [0, 0]
click at [487, 291] on link "Dossier" at bounding box center [489, 316] width 49 height 50
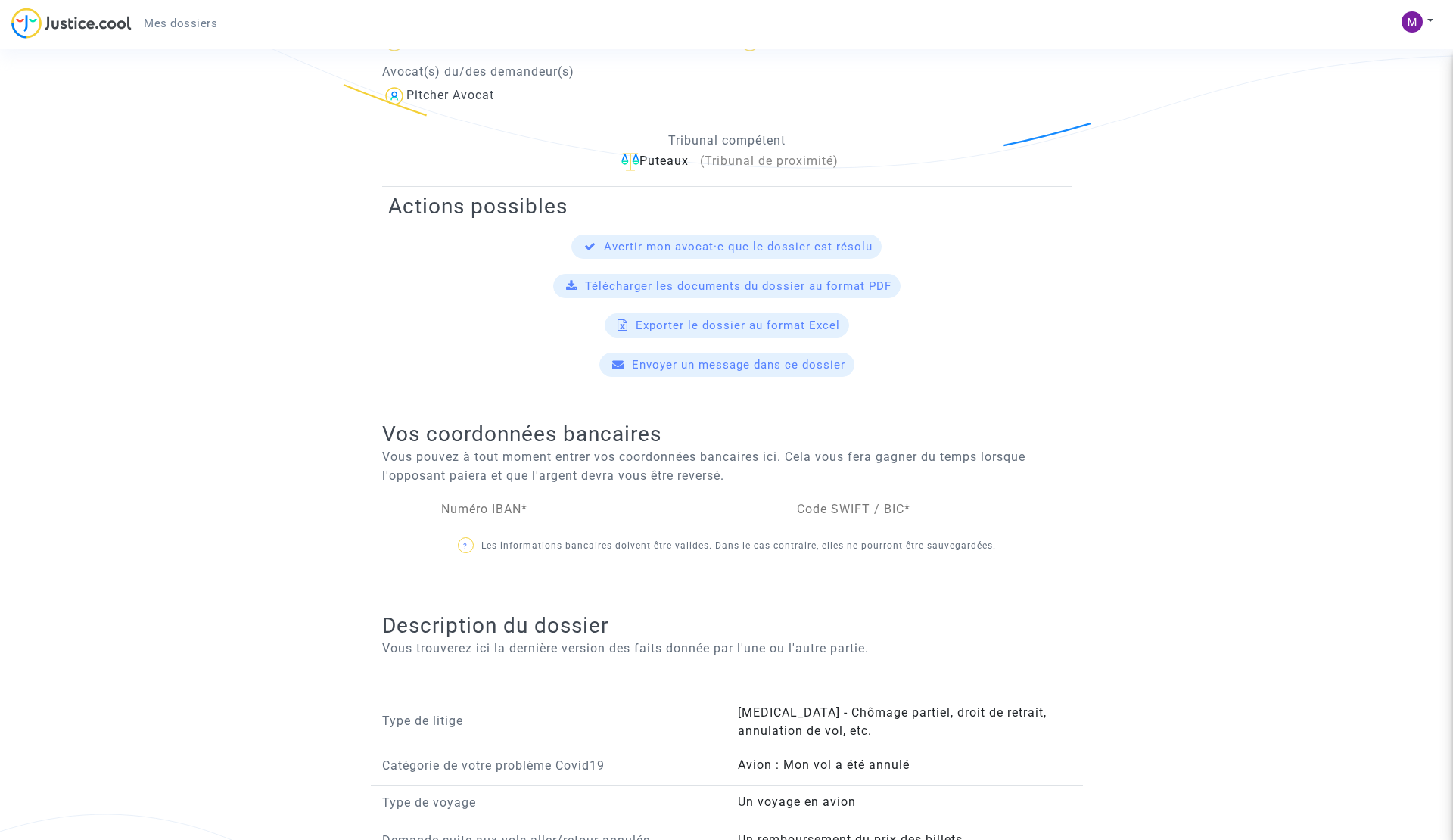
scroll to position [429, 0]
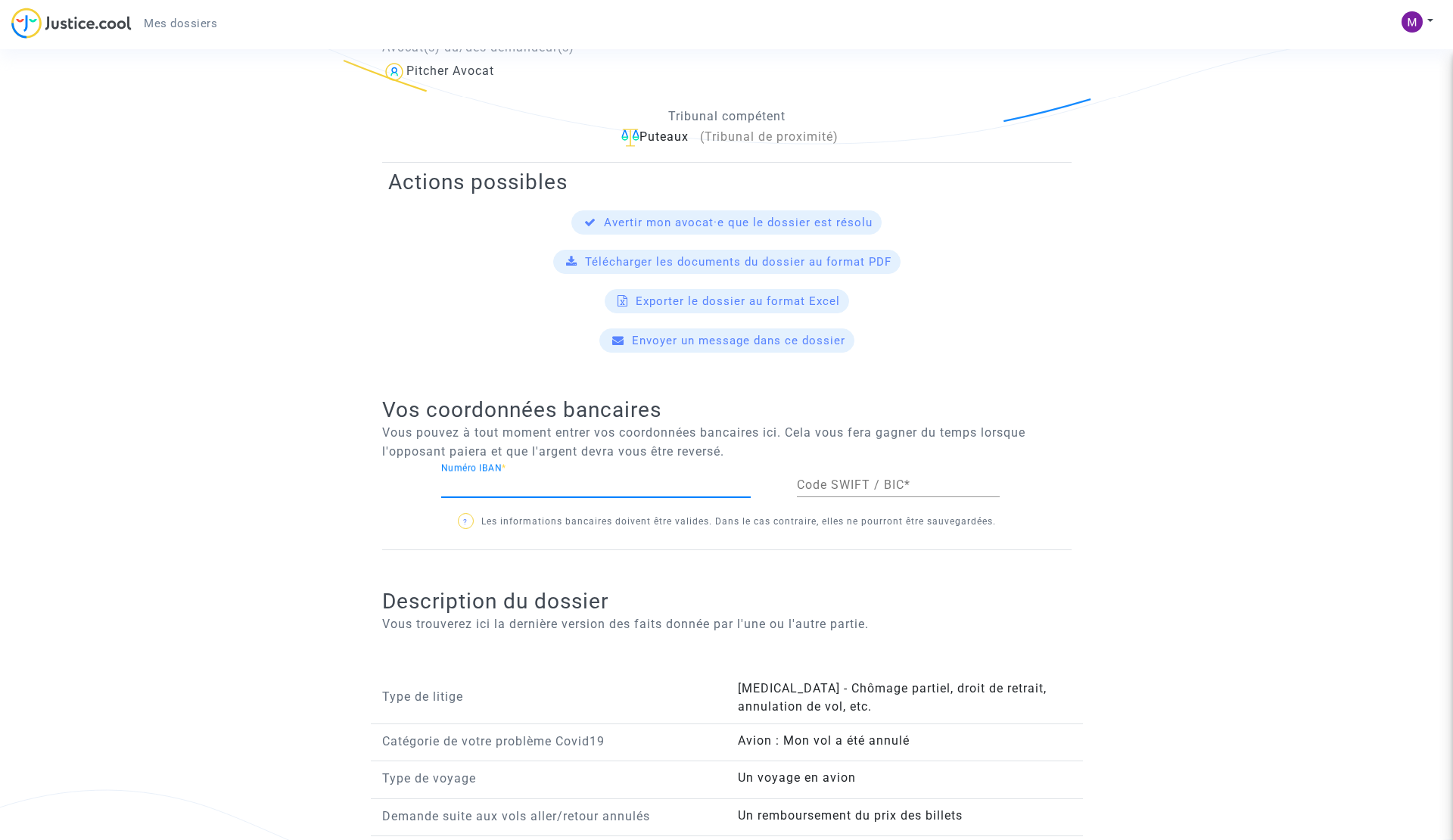
click at [504, 478] on input "Numéro IBAN *" at bounding box center [595, 485] width 309 height 14
type input "f"
type input "[FINANCIAL_ID]"
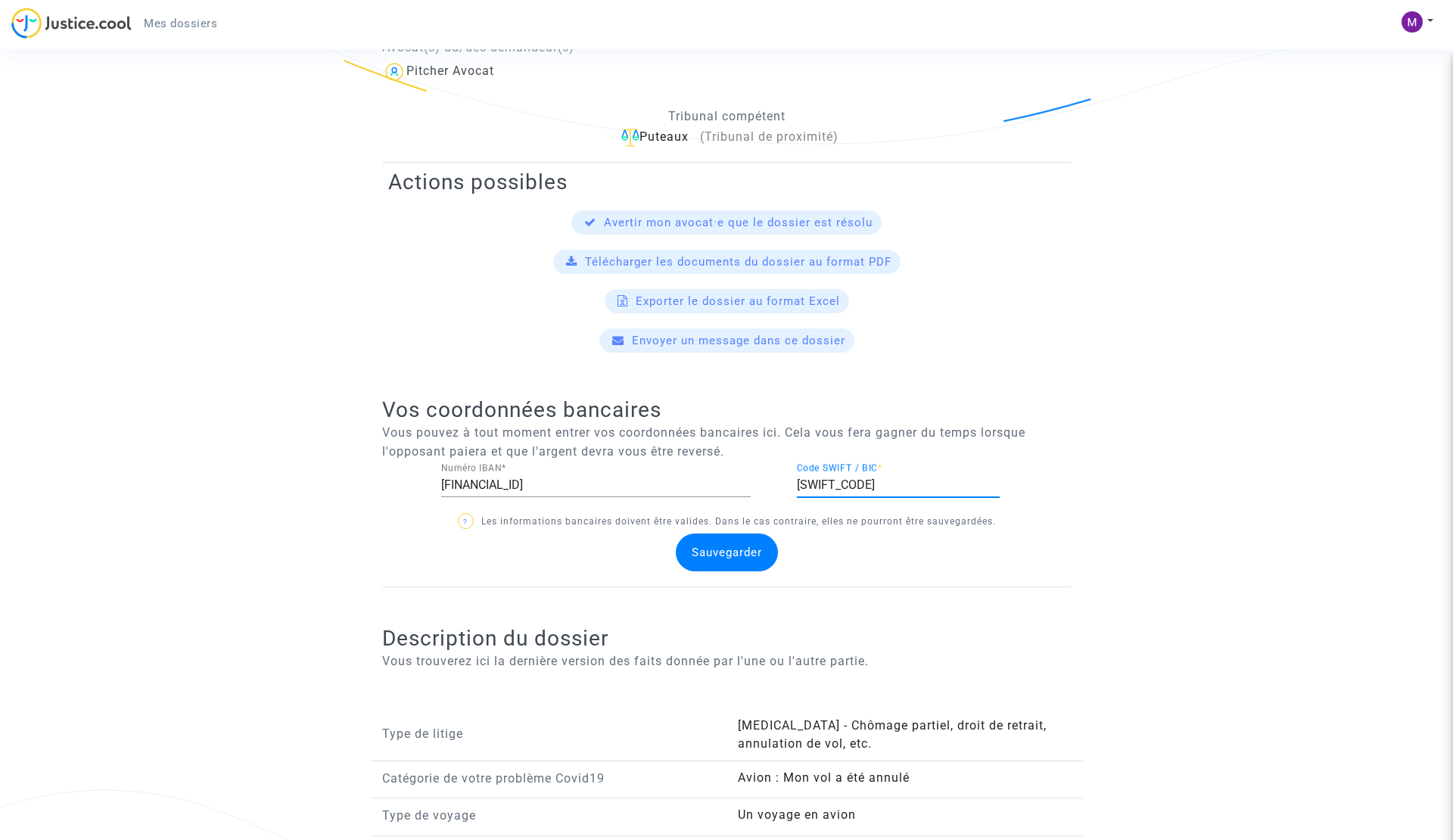
type input "[SWIFT_CODE]"
click at [725, 546] on span "Sauvegarder" at bounding box center [727, 553] width 71 height 14
click at [720, 546] on span "Sauvegarder" at bounding box center [727, 553] width 71 height 14
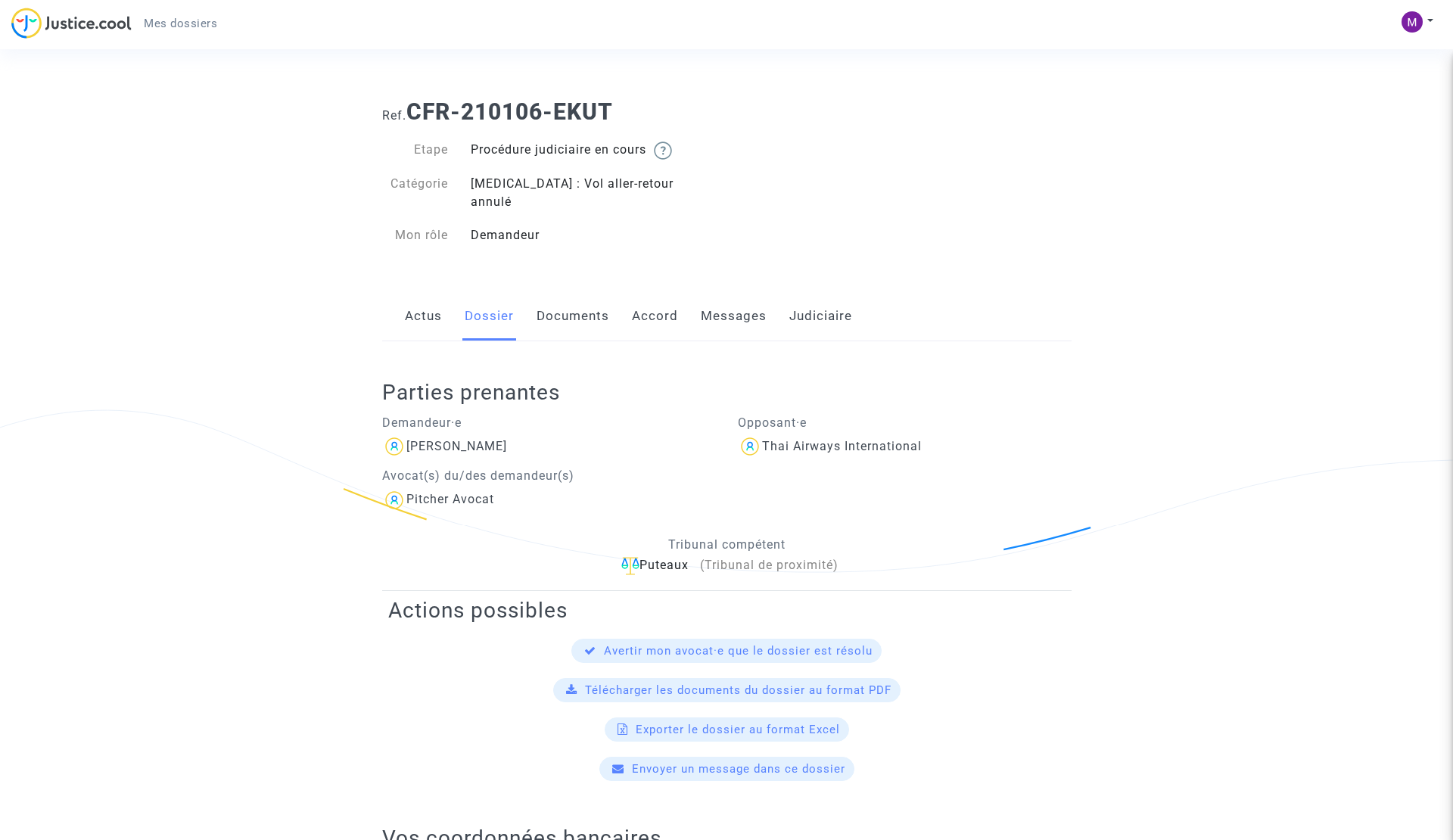
scroll to position [0, 0]
click at [432, 301] on link "Actus" at bounding box center [424, 316] width 37 height 50
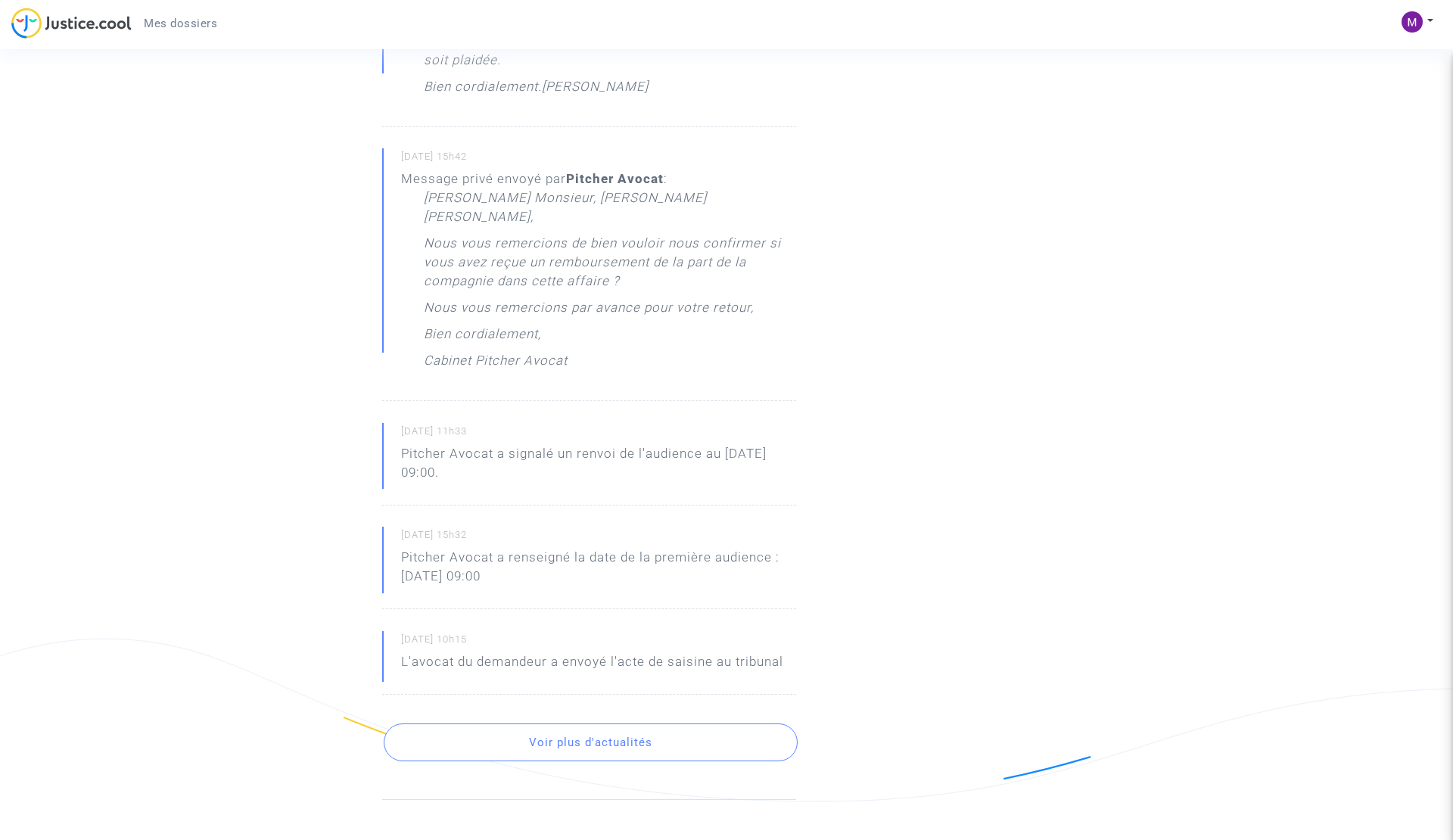
scroll to position [580, 0]
click at [563, 723] on button "Voir plus d'actualités" at bounding box center [590, 742] width 414 height 38
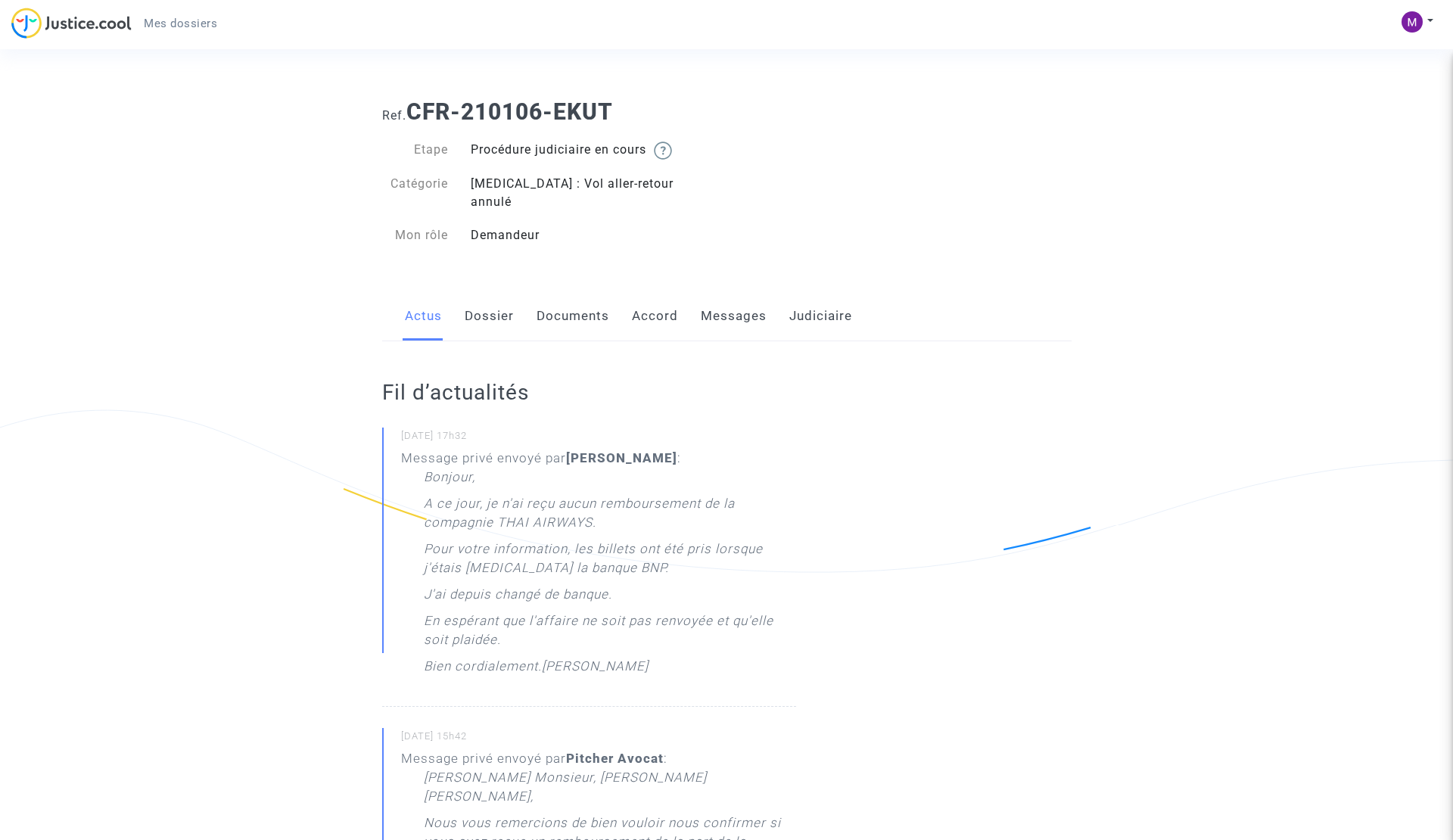
scroll to position [0, 0]
click at [563, 302] on link "Documents" at bounding box center [573, 316] width 73 height 50
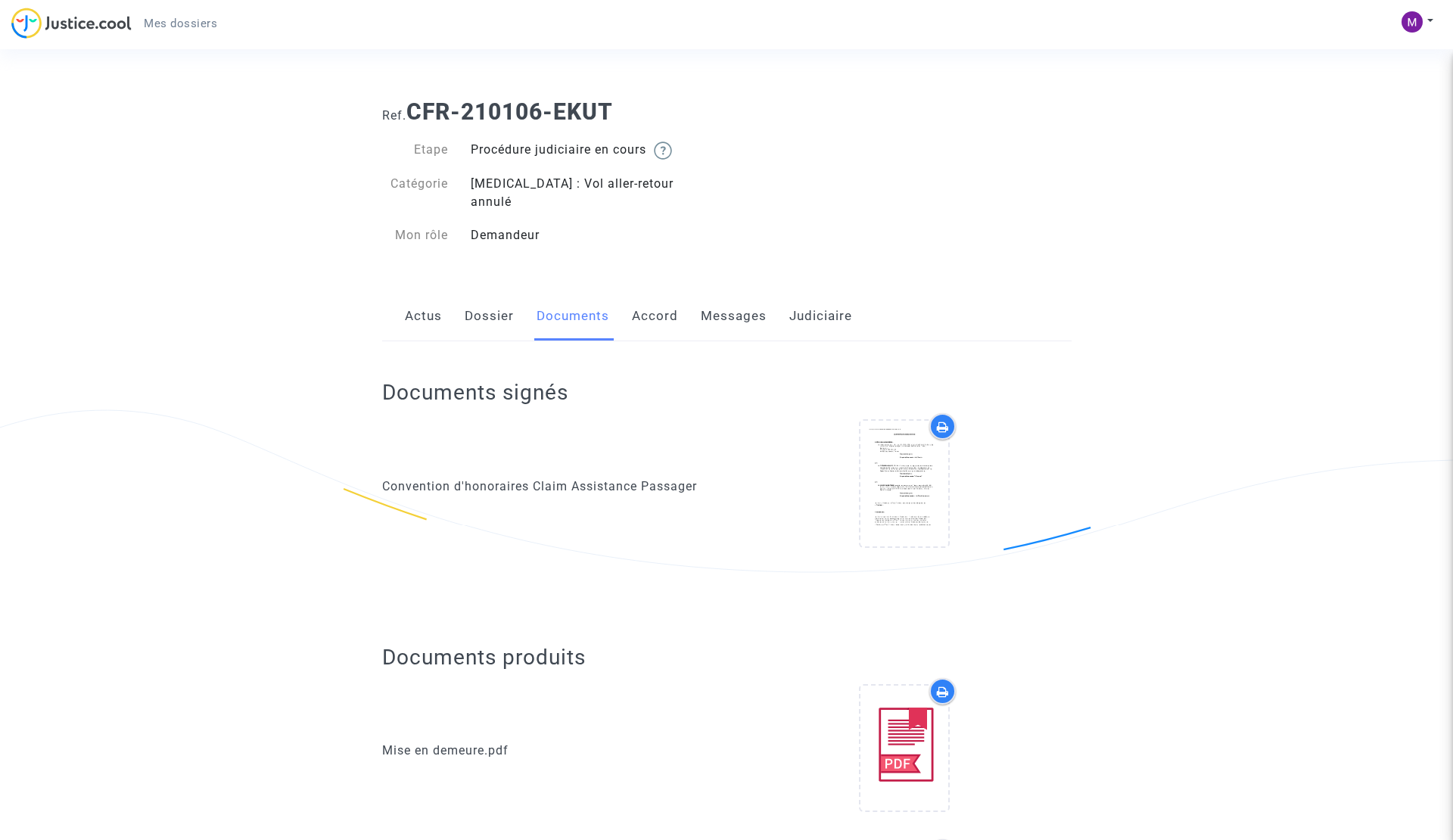
click at [646, 298] on link "Accord" at bounding box center [655, 316] width 46 height 50
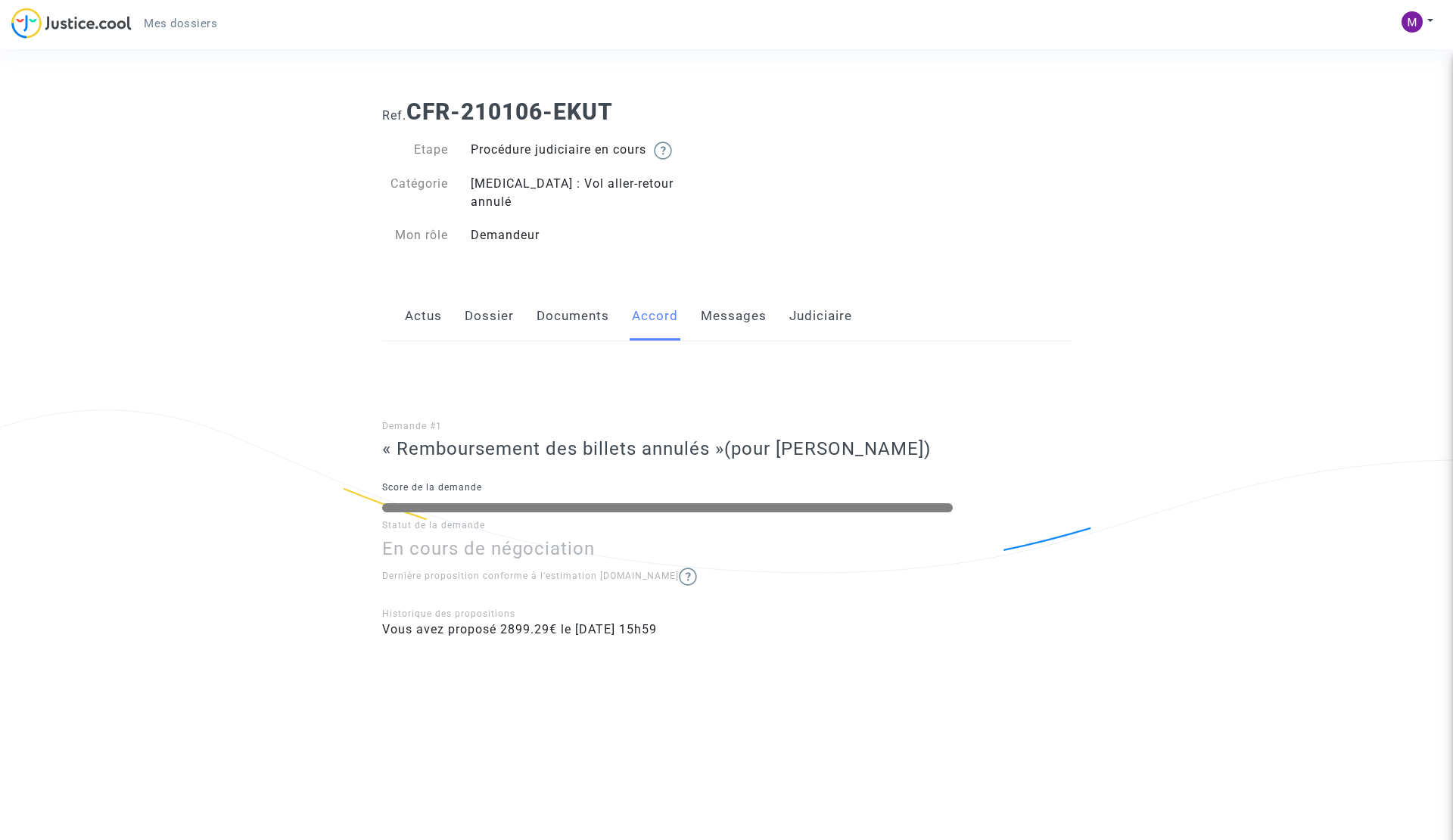
click at [495, 291] on link "Dossier" at bounding box center [489, 316] width 49 height 50
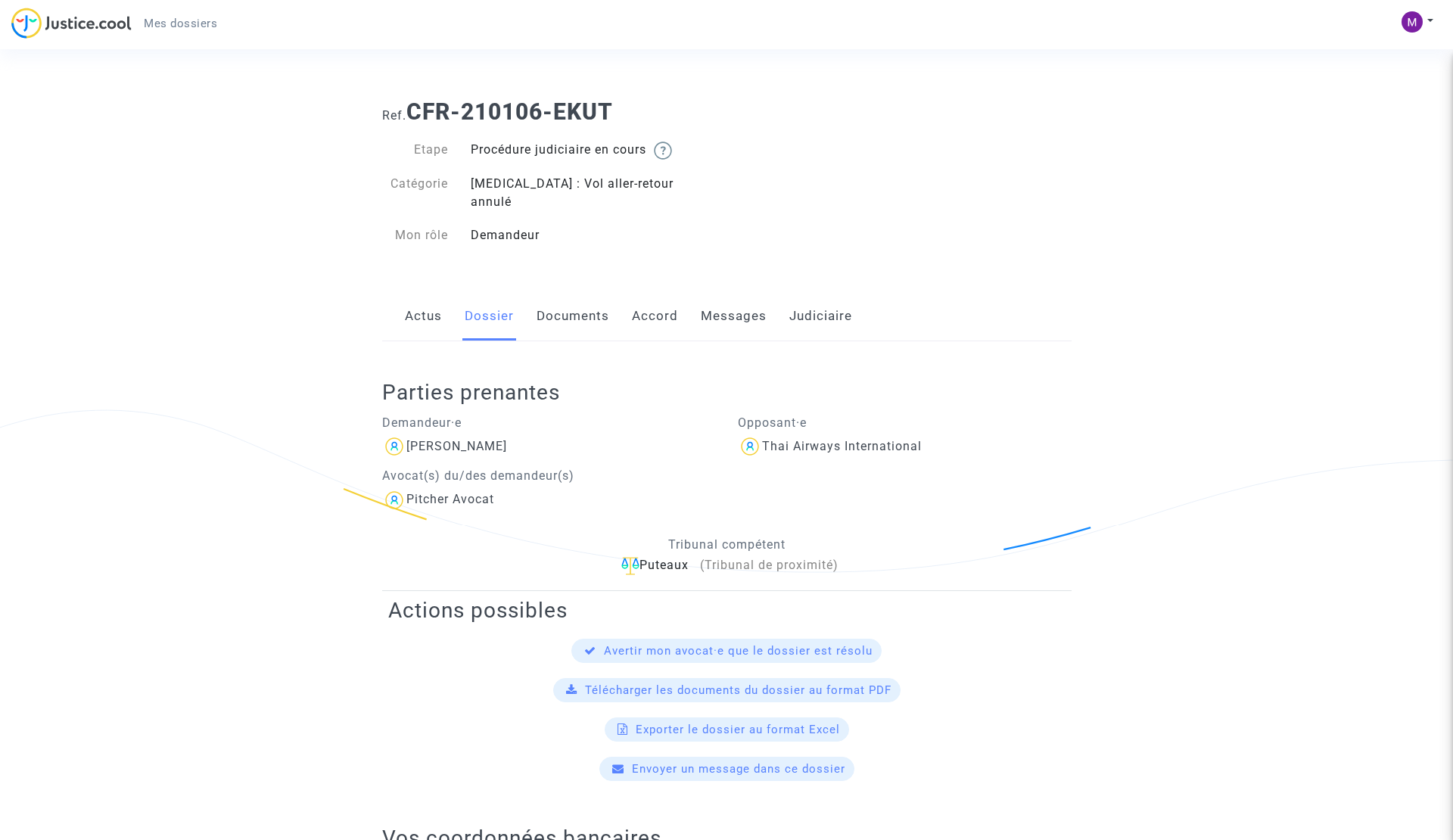
click at [820, 291] on link "Judiciaire" at bounding box center [821, 316] width 63 height 50
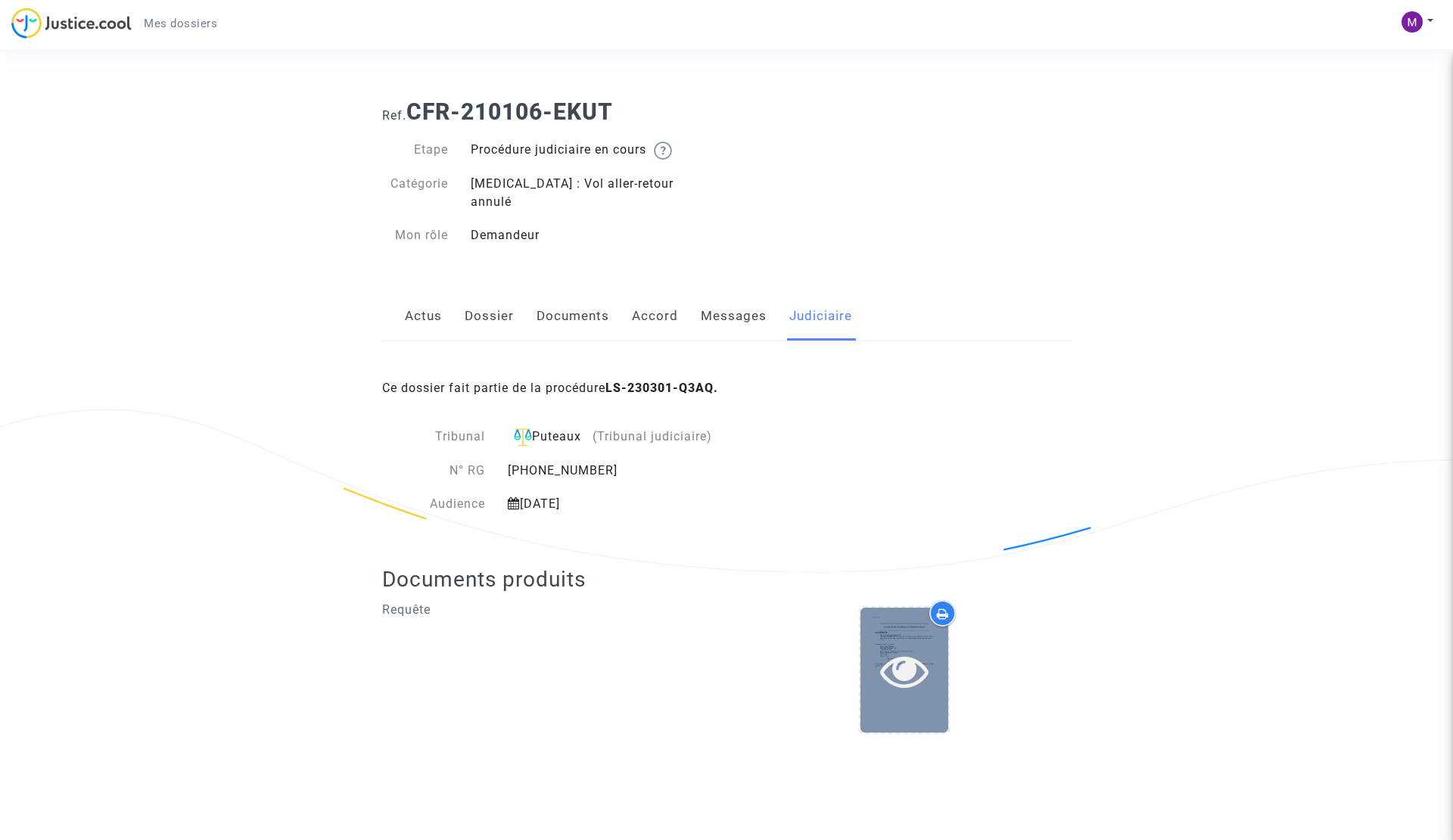
click at [895, 650] on icon at bounding box center [904, 670] width 49 height 49
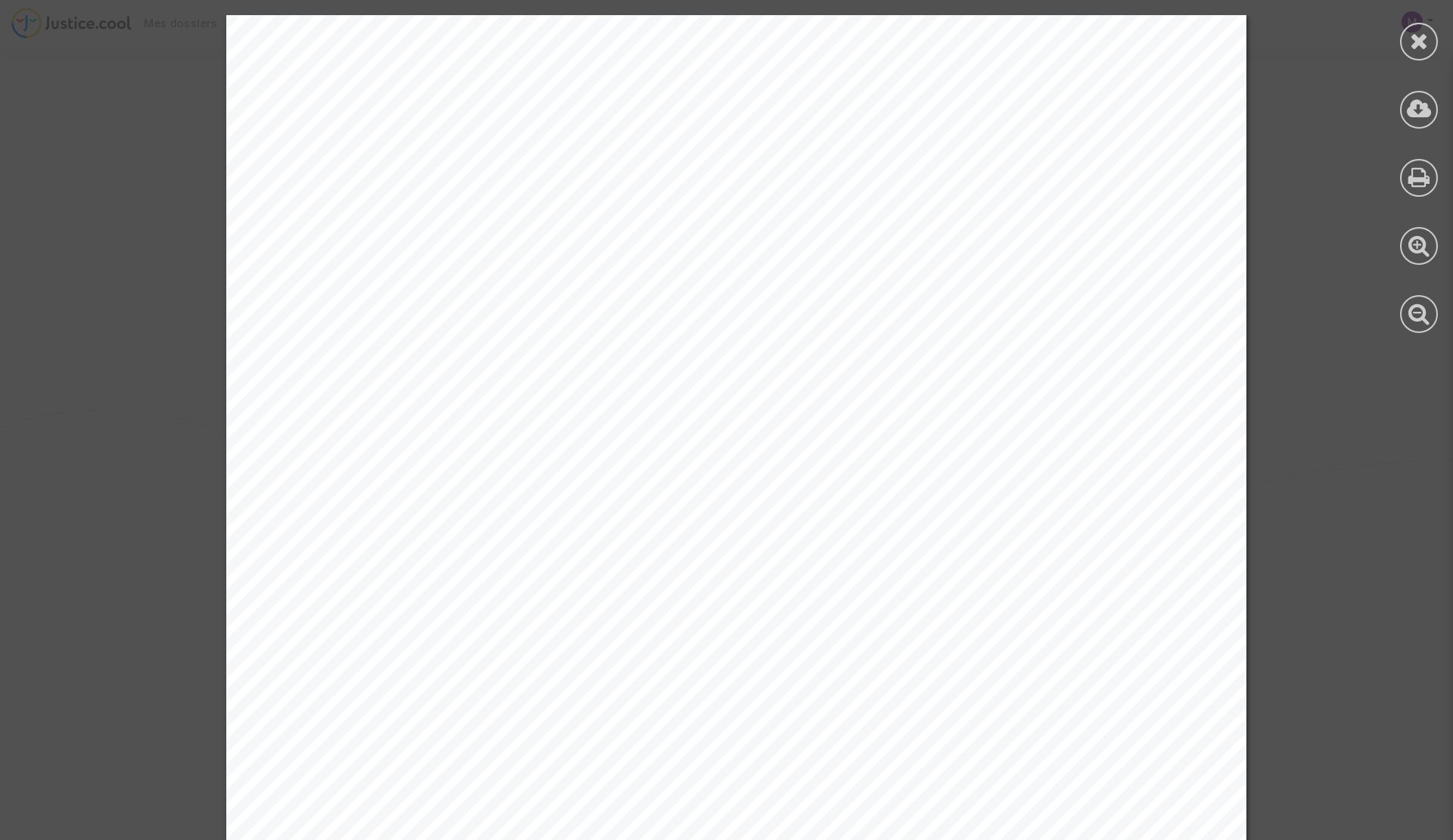
click at [1088, 565] on div "REQUETE AU GREFFE DU TRIBUNAL DE PROXIMITÉ DE [GEOGRAPHIC_DATA] À LA DEMANDE DE…" at bounding box center [736, 737] width 1021 height 1444
drag, startPoint x: 900, startPoint y: 309, endPoint x: 971, endPoint y: 321, distance: 72.0
click at [971, 322] on span "de nationalité [DEMOGRAPHIC_DATA], né(e) le [DATE] à [GEOGRAPHIC_DATA], exerçant" at bounding box center [1036, 315] width 814 height 17
click at [971, 321] on span "de nationalité [DEMOGRAPHIC_DATA], né(e) le [DATE] à [GEOGRAPHIC_DATA], exerçant" at bounding box center [1036, 315] width 814 height 17
click at [1079, 348] on div "REQUETE AU GREFFE DU TRIBUNAL DE PROXIMITÉ DE [GEOGRAPHIC_DATA] À LA DEMANDE DE…" at bounding box center [736, 737] width 1021 height 1444
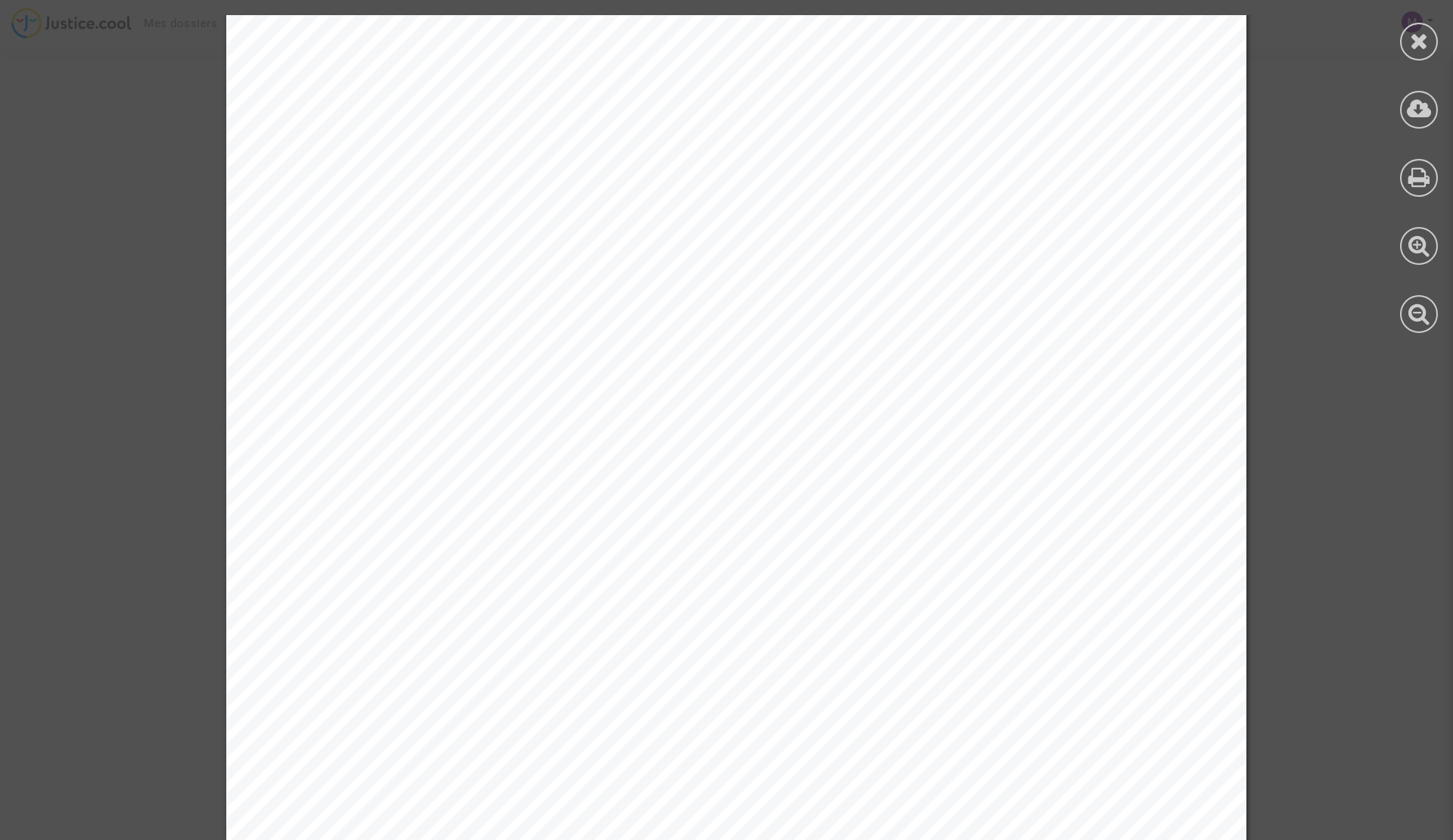
scroll to position [6465, 0]
